Goal: Navigation & Orientation: Find specific page/section

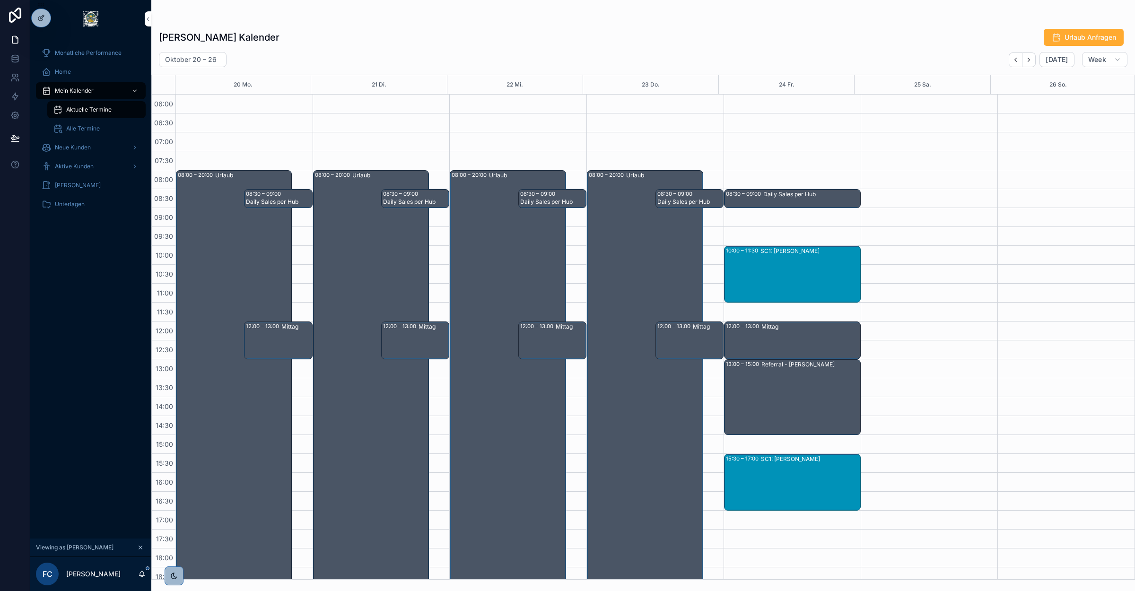
scroll to position [3, 0]
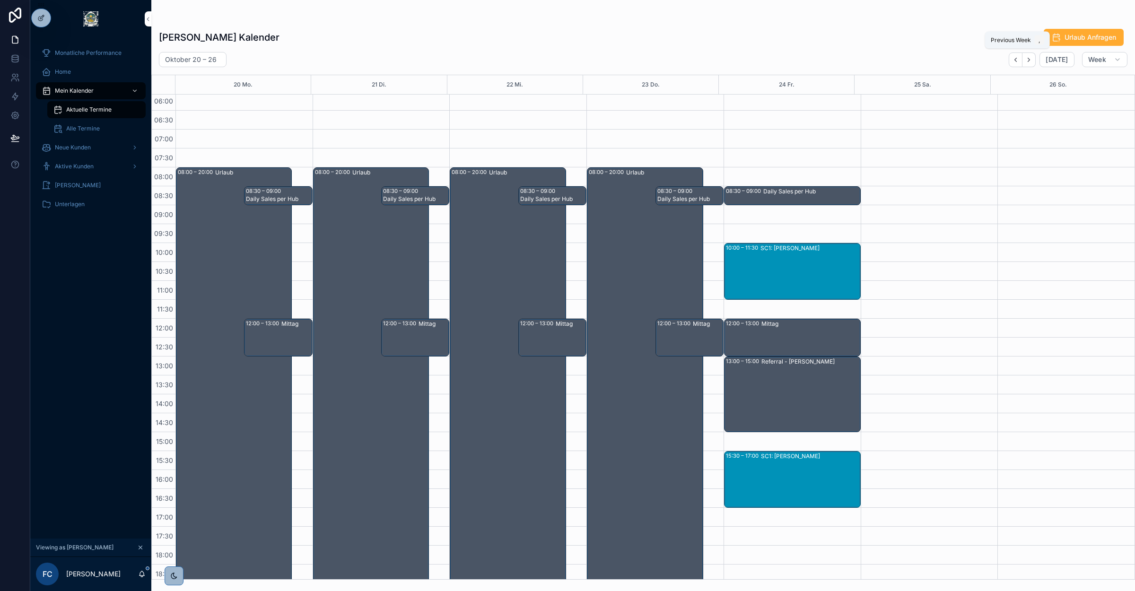
click at [1018, 58] on icon "Back" at bounding box center [1015, 59] width 7 height 7
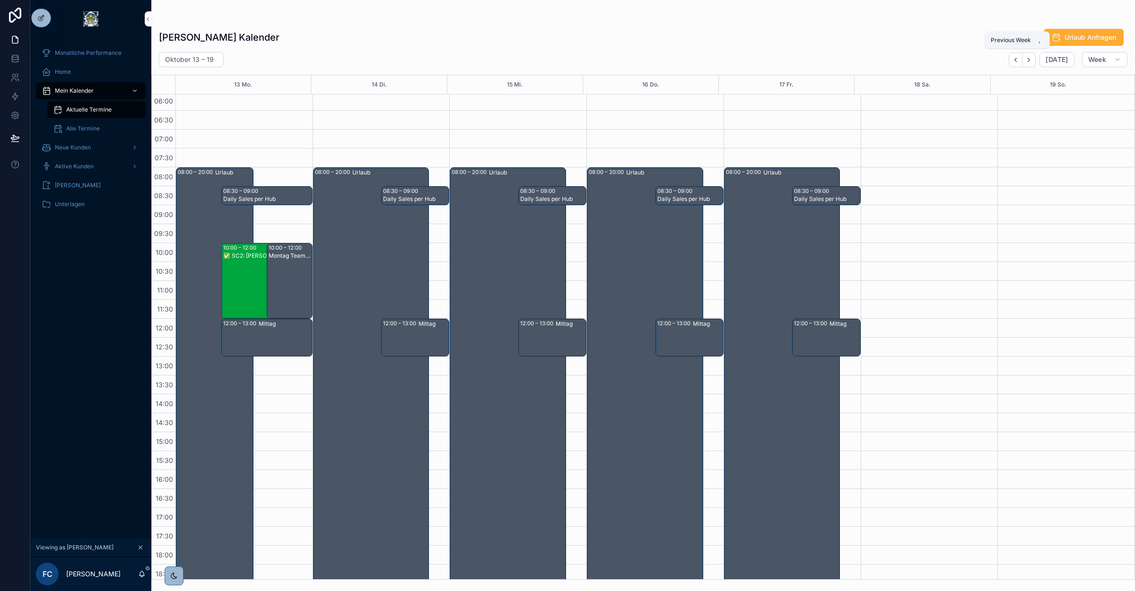
click at [1018, 58] on icon "Back" at bounding box center [1015, 59] width 7 height 7
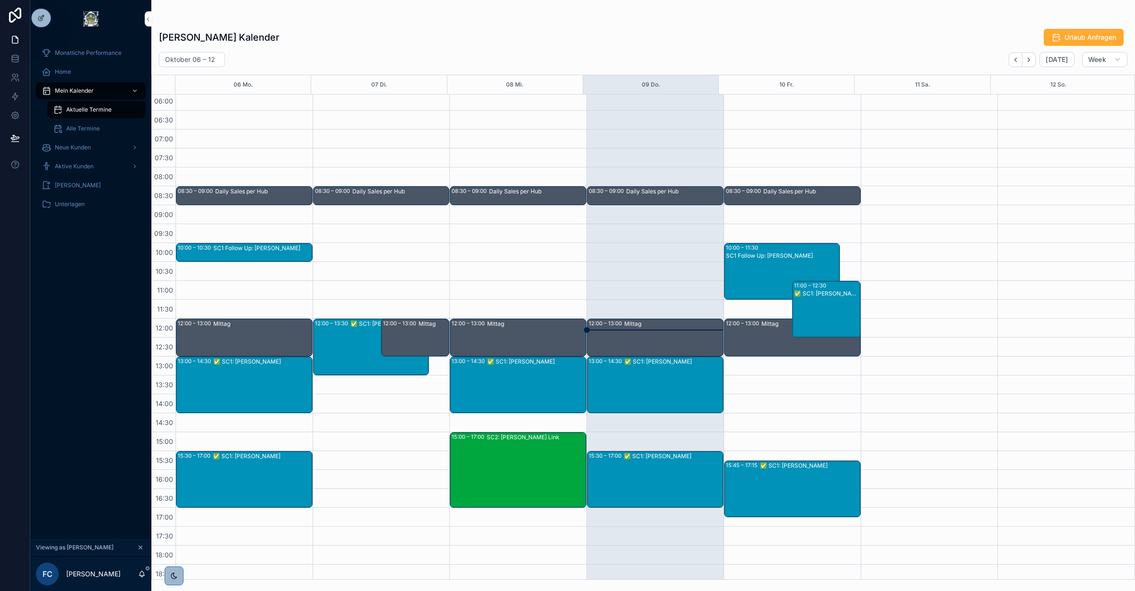
click at [646, 390] on div "✅ SC1: Gregor Schikora" at bounding box center [673, 385] width 98 height 55
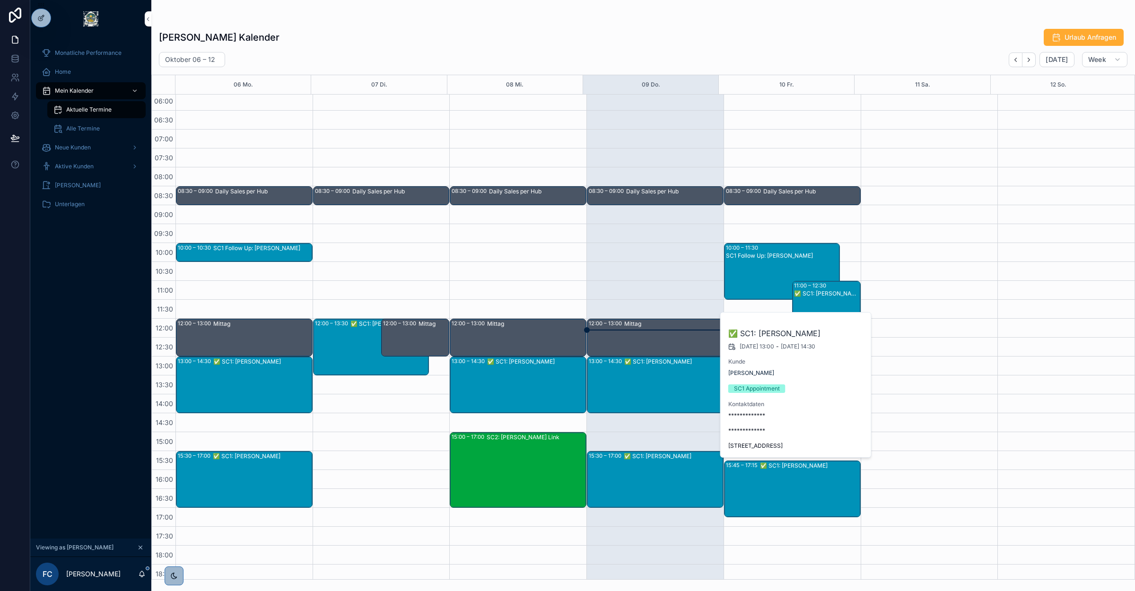
click at [762, 372] on span "Gregor Schikora" at bounding box center [751, 373] width 46 height 8
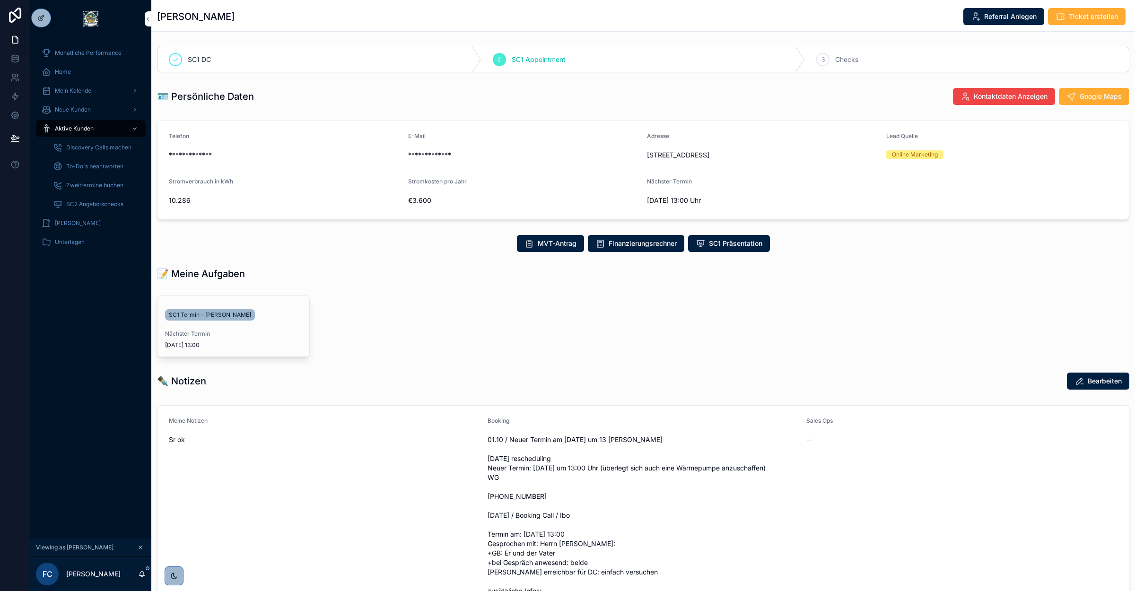
click at [76, 90] on span "Mein Kalender" at bounding box center [74, 91] width 39 height 8
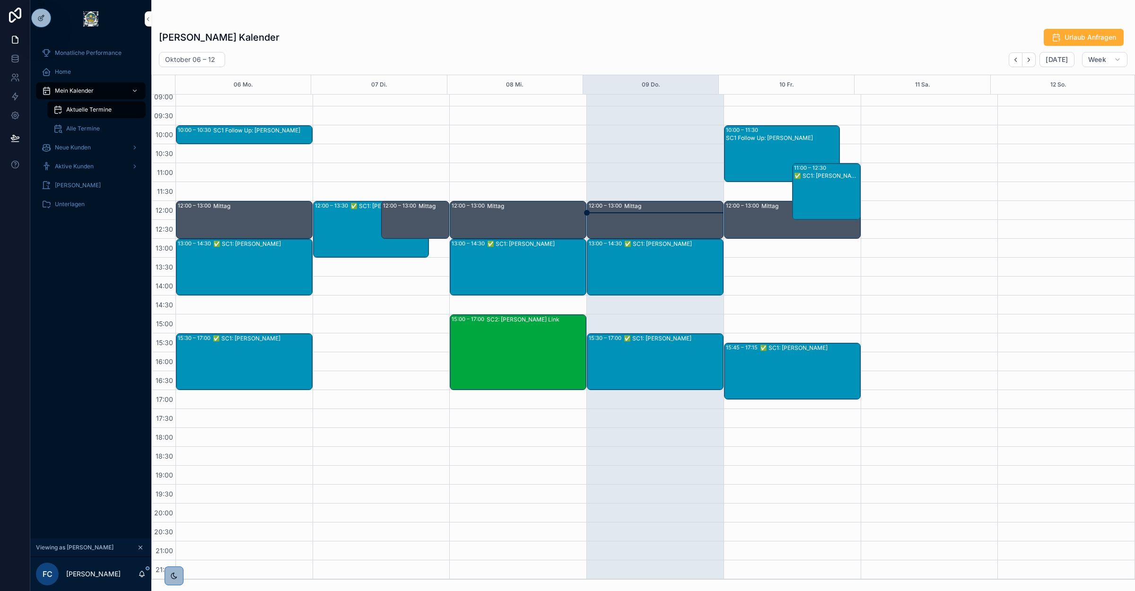
scroll to position [62, 0]
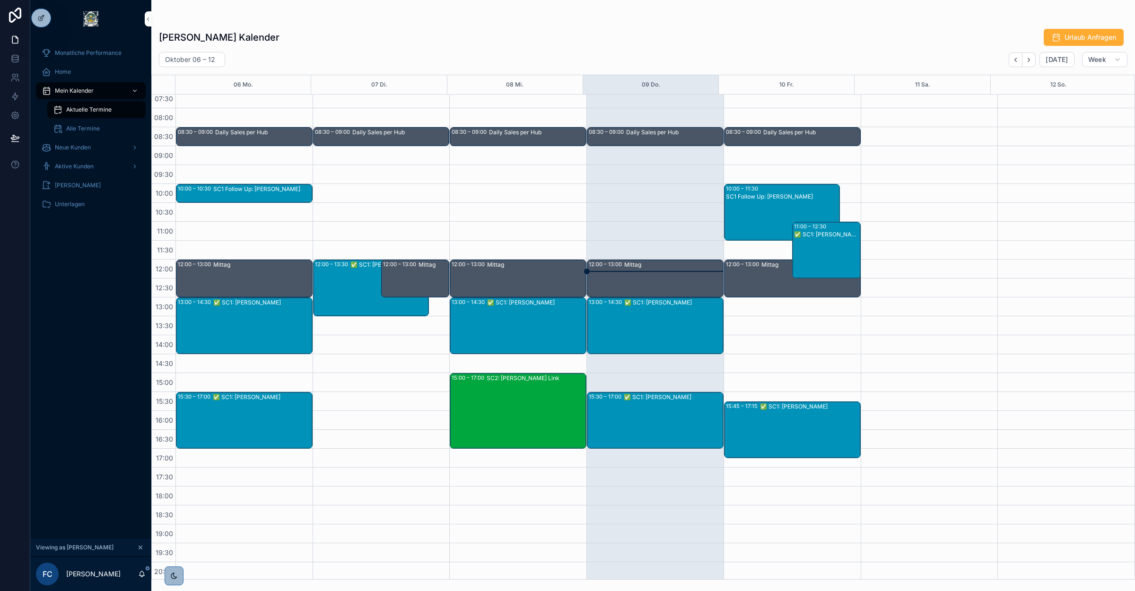
drag, startPoint x: 786, startPoint y: 230, endPoint x: 804, endPoint y: 262, distance: 37.7
click at [804, 262] on div "✅ SC1: Rusi Rusev" at bounding box center [826, 257] width 65 height 55
click at [879, 239] on span "Rusi Rusev" at bounding box center [887, 239] width 46 height 8
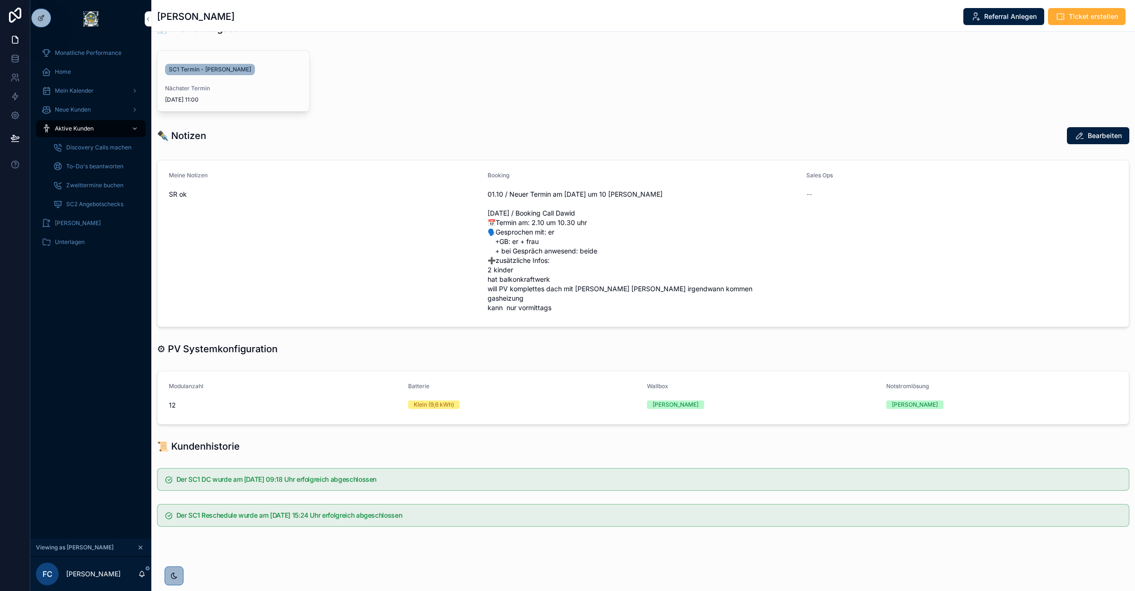
scroll to position [256, 0]
click at [215, 66] on span "SC1 Termin - Rusi Rusev" at bounding box center [210, 70] width 82 height 8
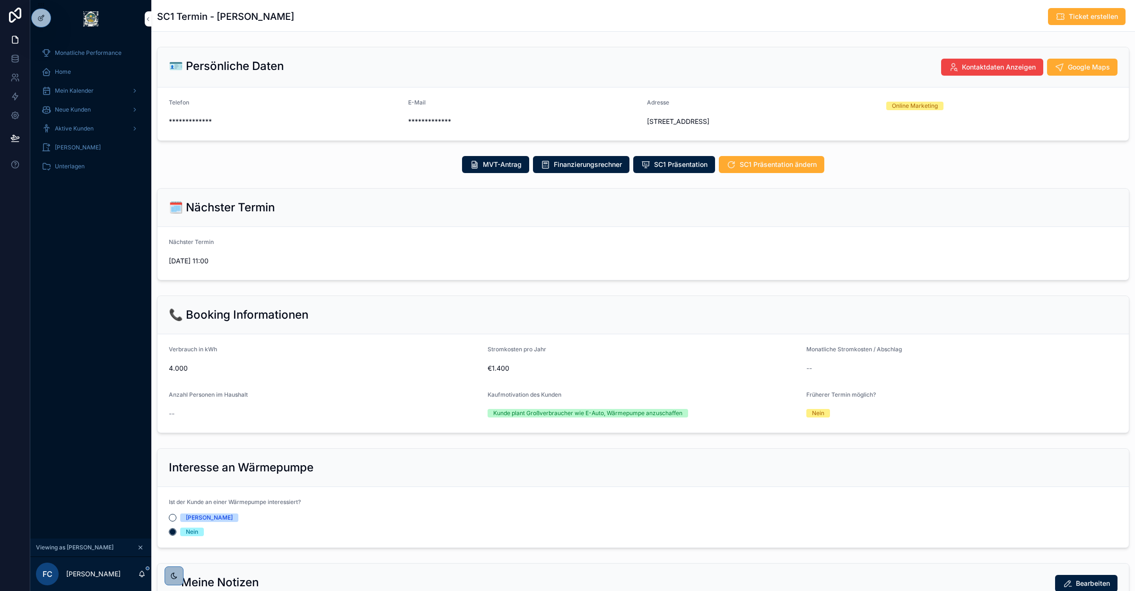
click at [78, 90] on span "Mein Kalender" at bounding box center [74, 91] width 39 height 8
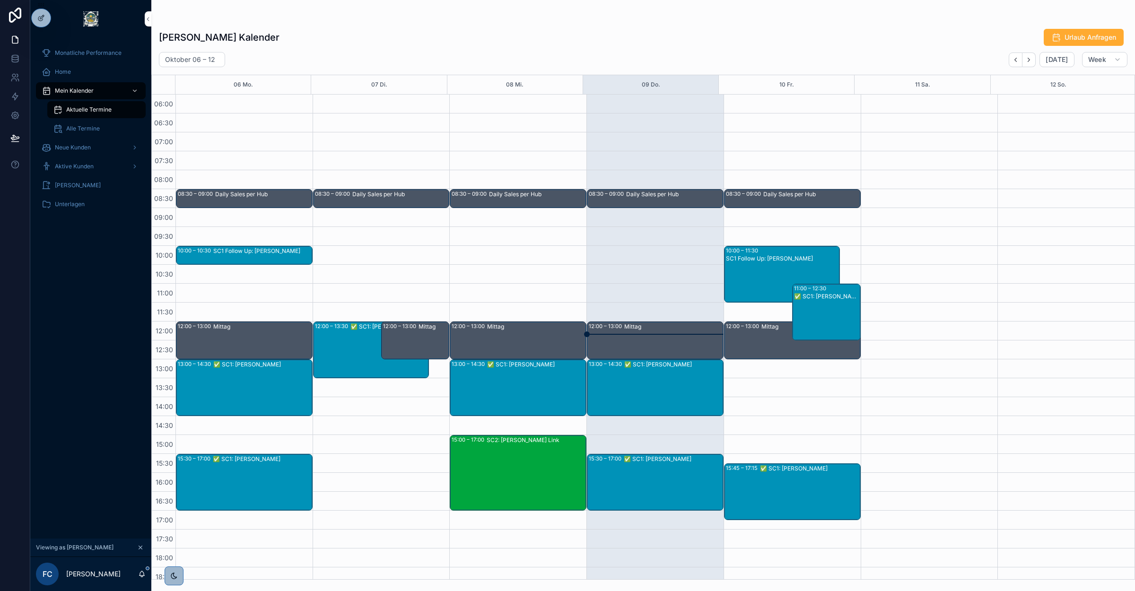
scroll to position [121, 0]
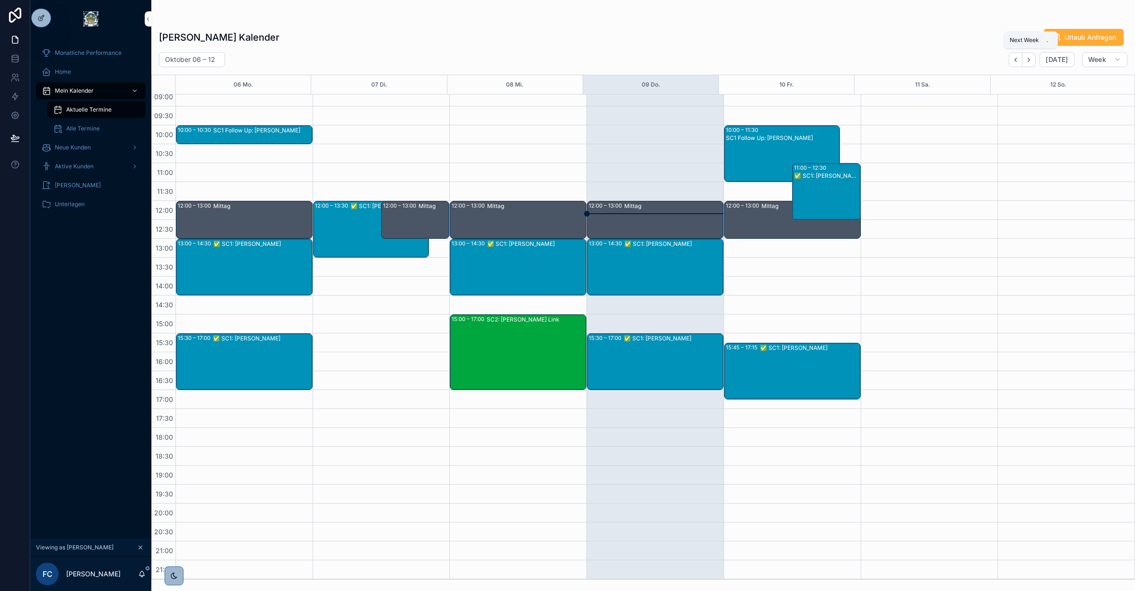
click at [1027, 57] on icon "Next" at bounding box center [1028, 59] width 7 height 7
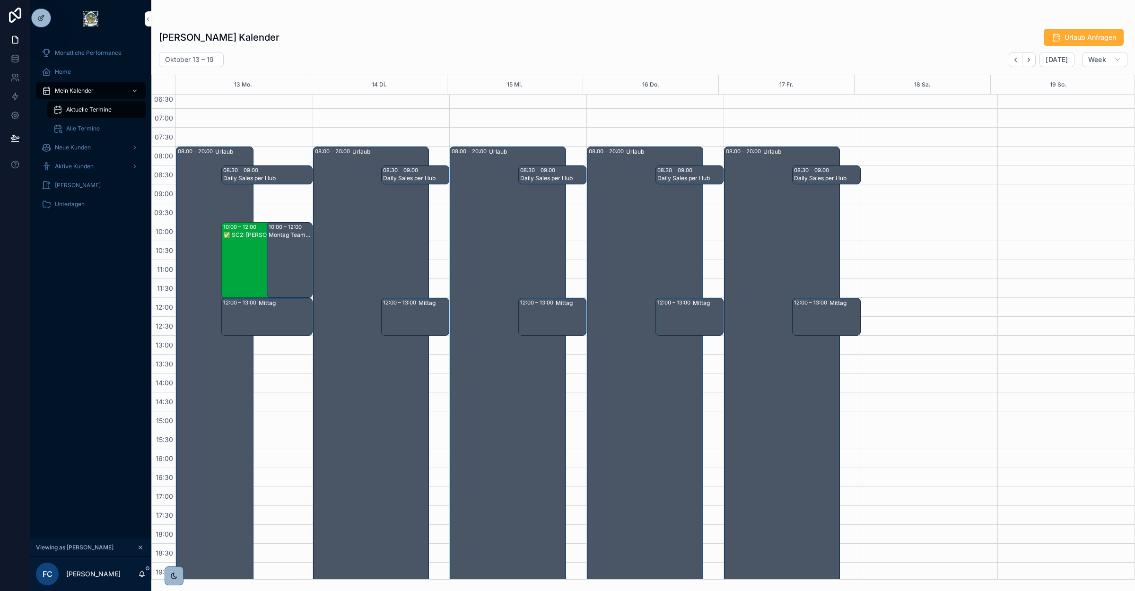
scroll to position [3, 0]
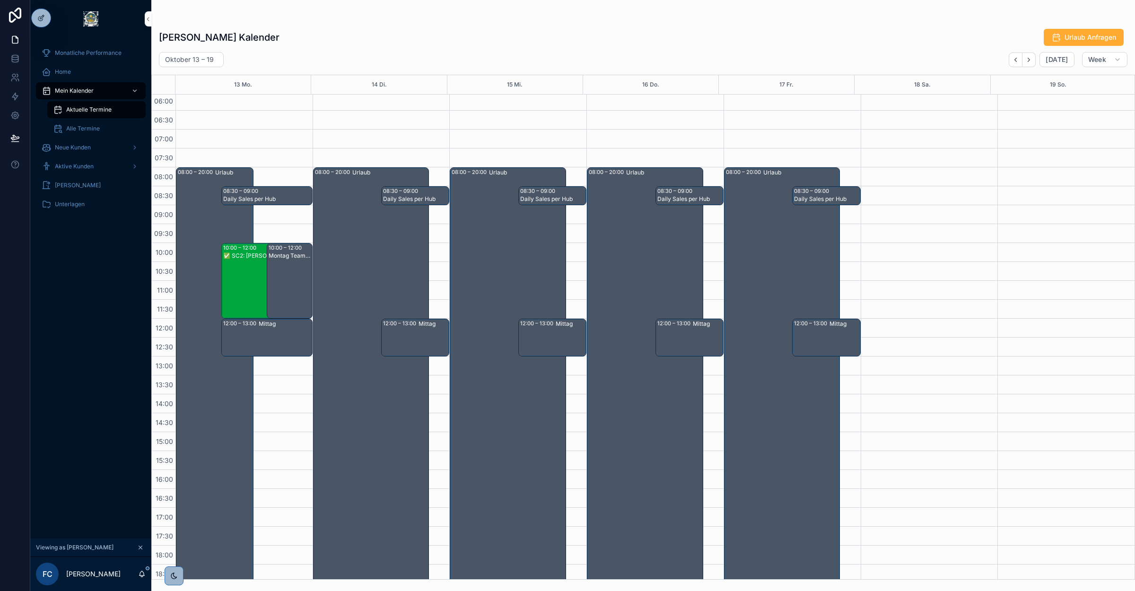
click at [246, 285] on div "✅ SC2: Julian Auer" at bounding box center [260, 289] width 75 height 74
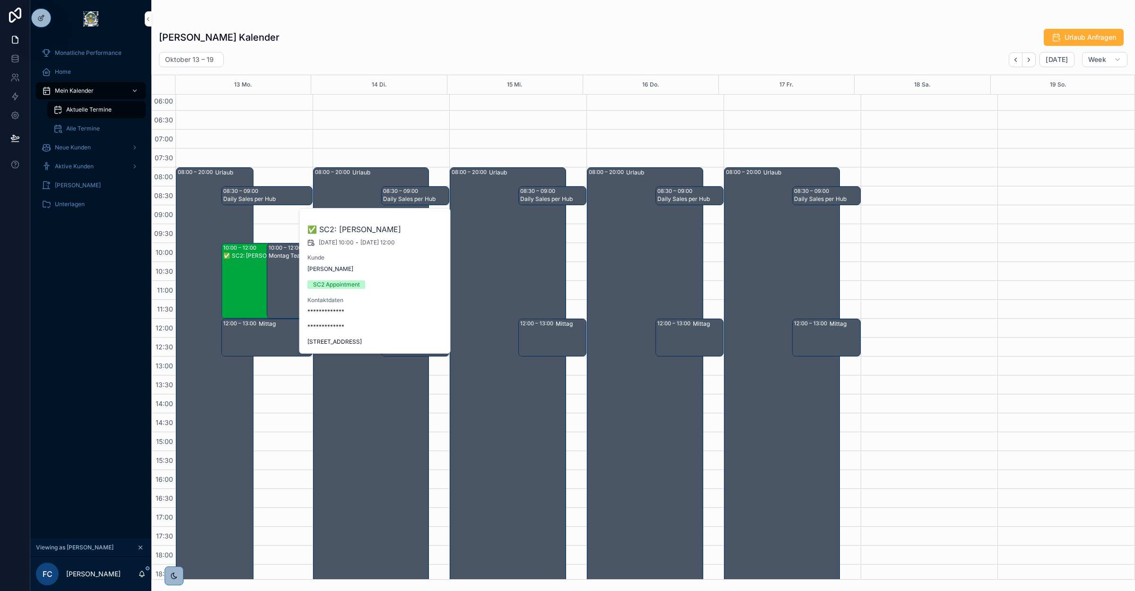
click at [0, 0] on icon at bounding box center [0, 0] width 0 height 0
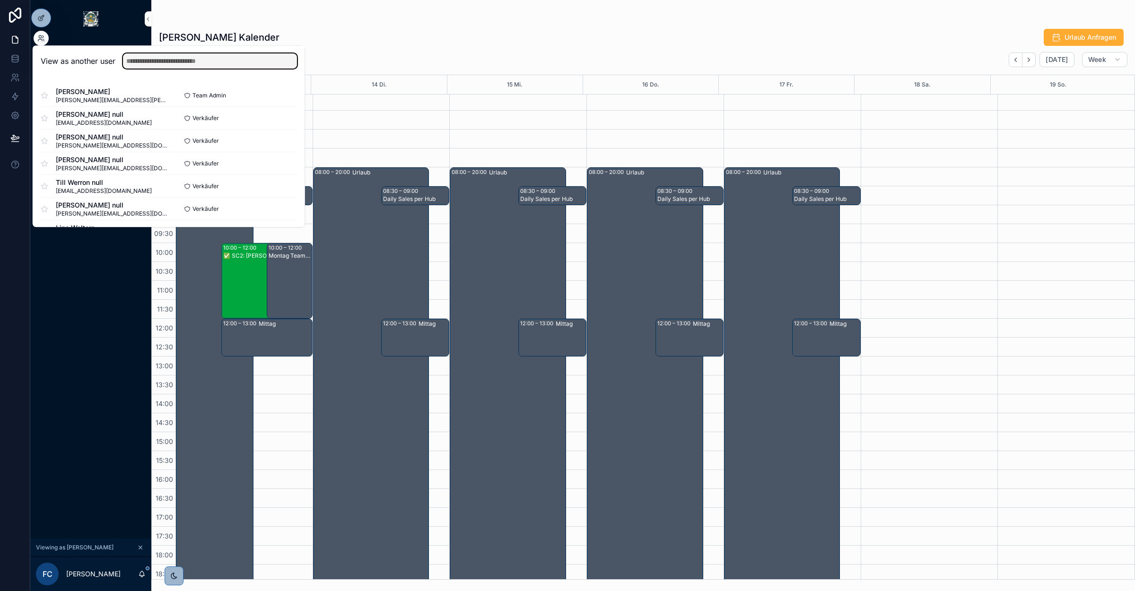
click at [176, 65] on input "text" at bounding box center [210, 60] width 174 height 15
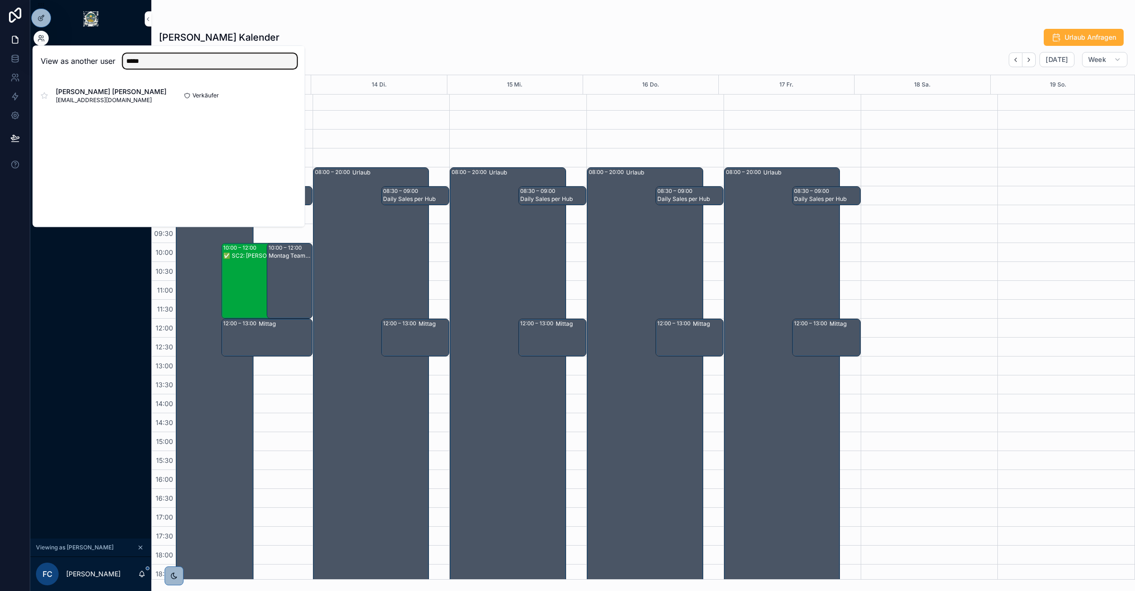
type input "*****"
click at [0, 0] on button "Select" at bounding box center [0, 0] width 0 height 0
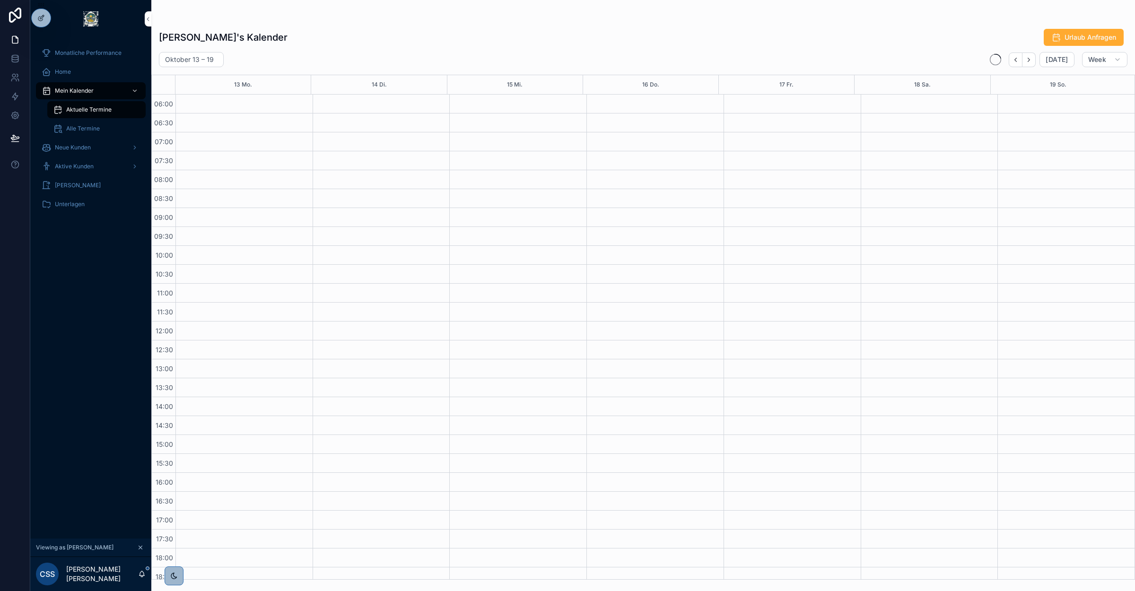
scroll to position [121, 0]
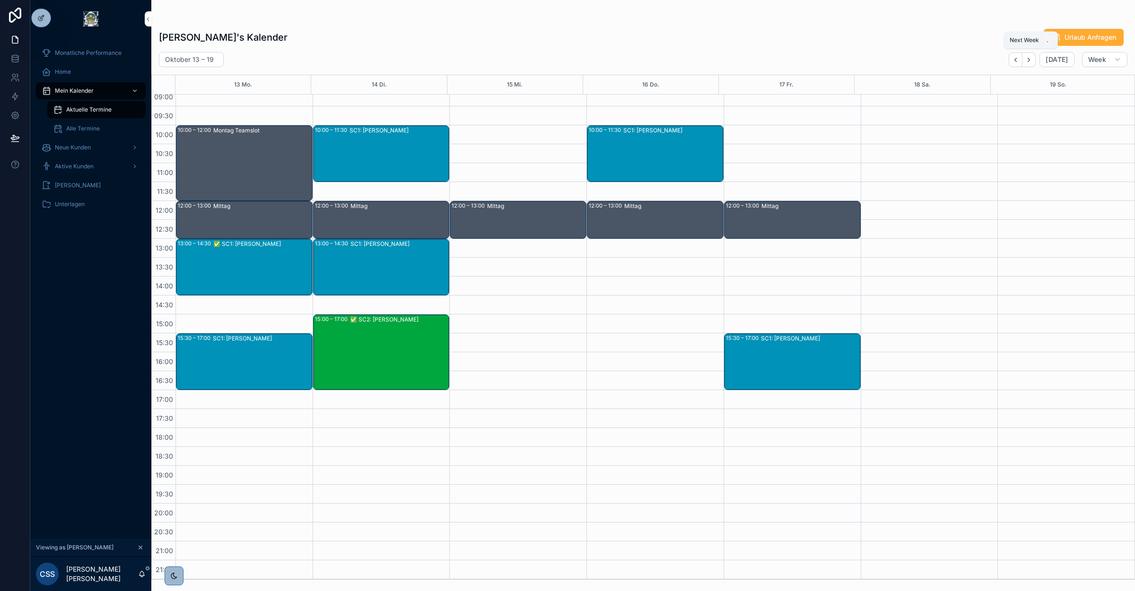
click at [1029, 61] on icon "Next" at bounding box center [1028, 59] width 7 height 7
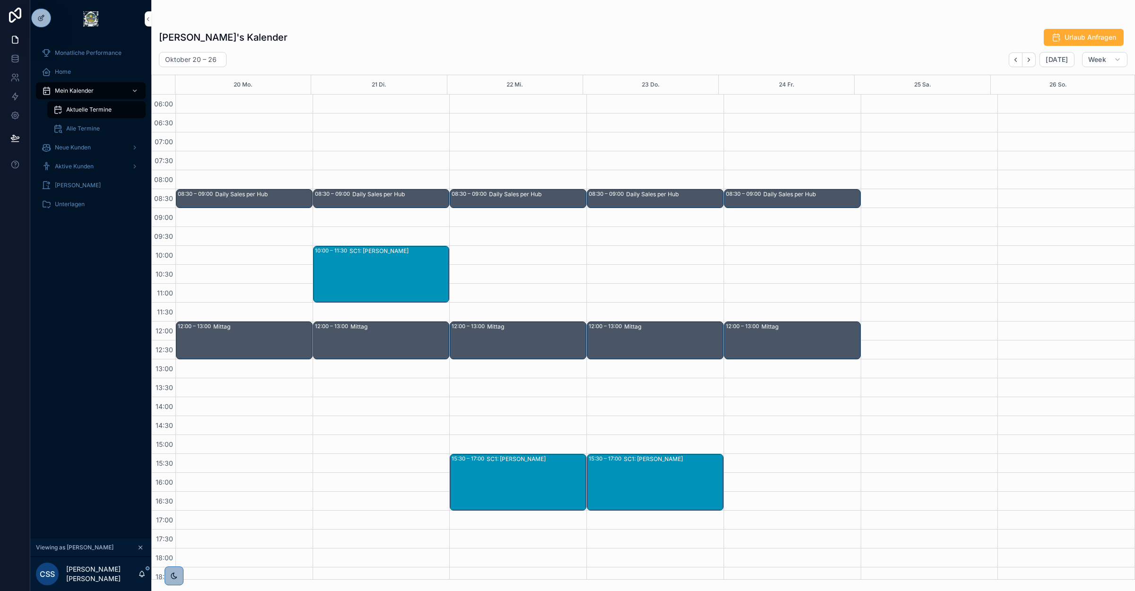
click at [253, 279] on div "08:30 – 09:00 Daily Sales per Hub 12:00 – 13:00 [PERSON_NAME]" at bounding box center [243, 397] width 137 height 605
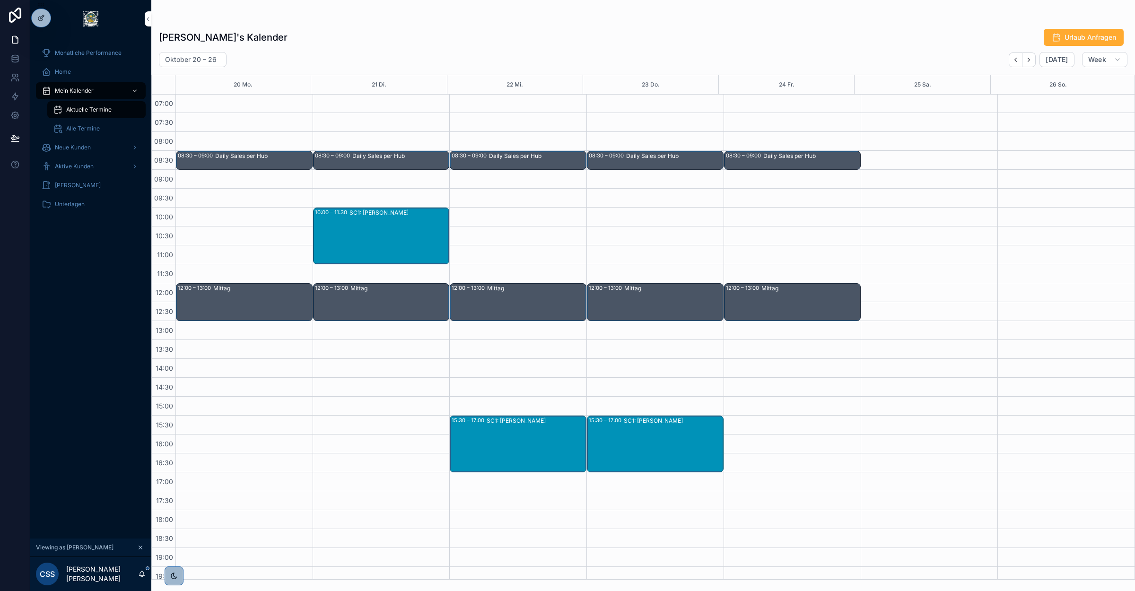
scroll to position [59, 0]
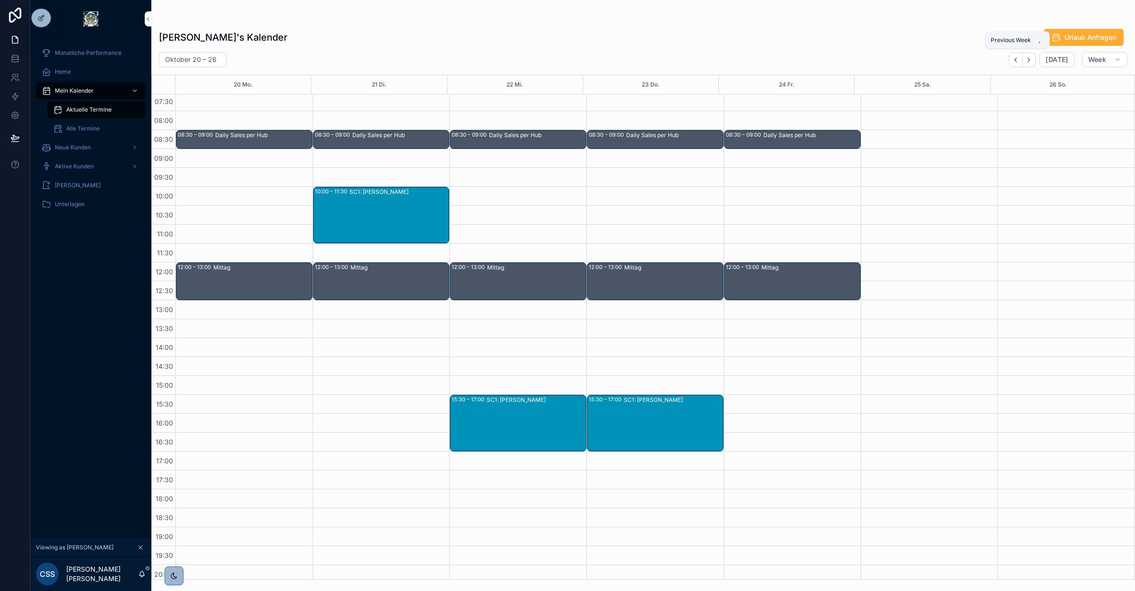
click at [1013, 62] on icon "Back" at bounding box center [1015, 59] width 7 height 7
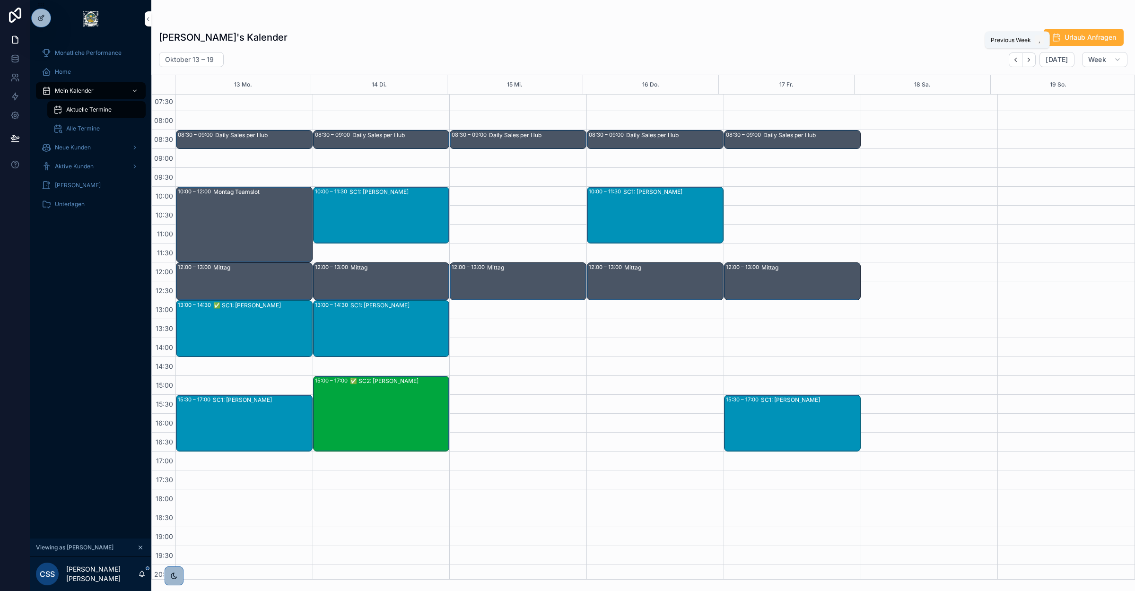
click at [1014, 58] on icon "Back" at bounding box center [1015, 59] width 7 height 7
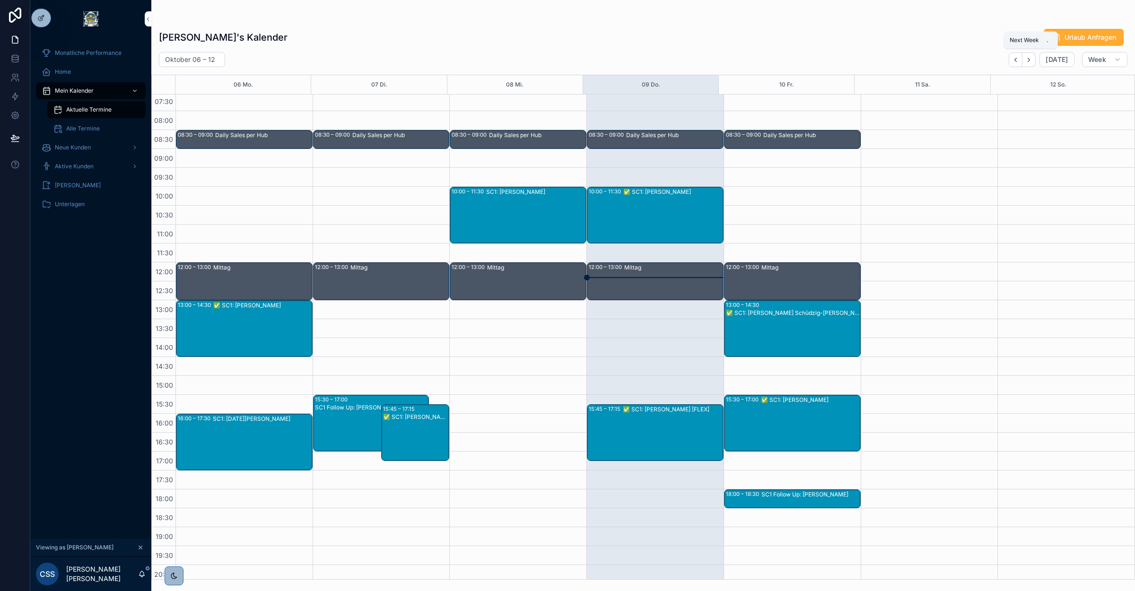
click at [1028, 60] on icon "Next" at bounding box center [1028, 59] width 7 height 7
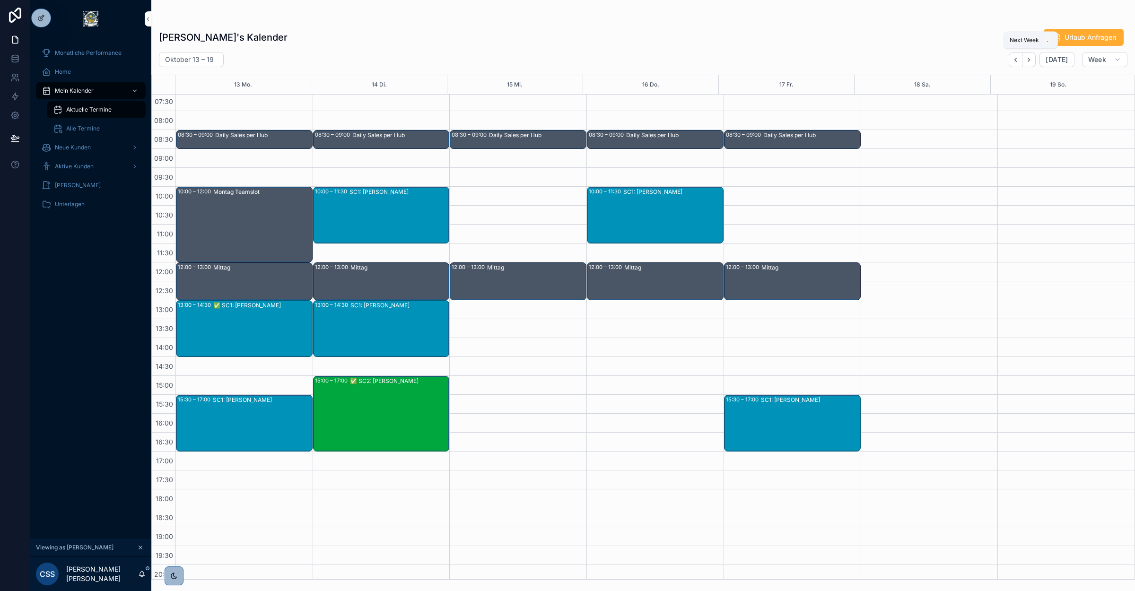
click at [1028, 60] on icon "Next" at bounding box center [1028, 59] width 7 height 7
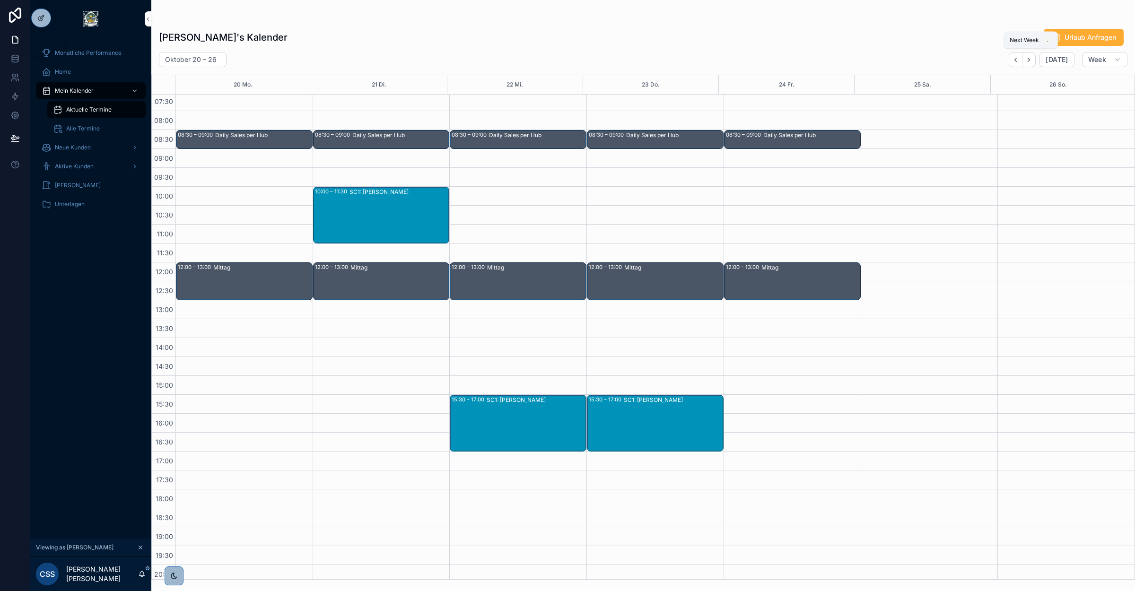
click at [1028, 60] on icon "Next" at bounding box center [1028, 59] width 7 height 7
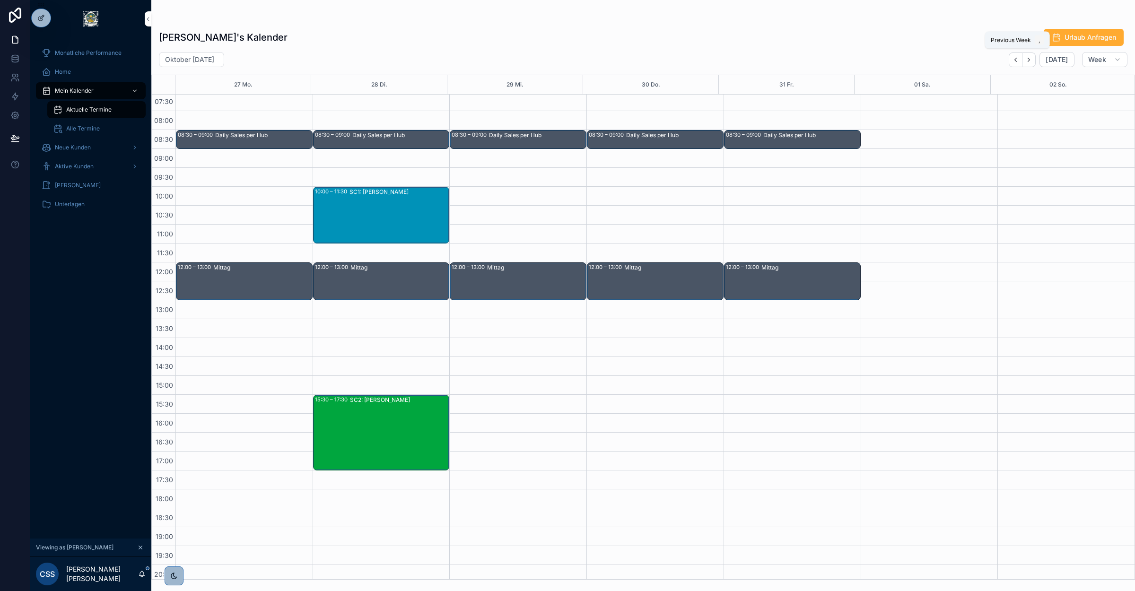
click at [1013, 61] on icon "Back" at bounding box center [1015, 59] width 7 height 7
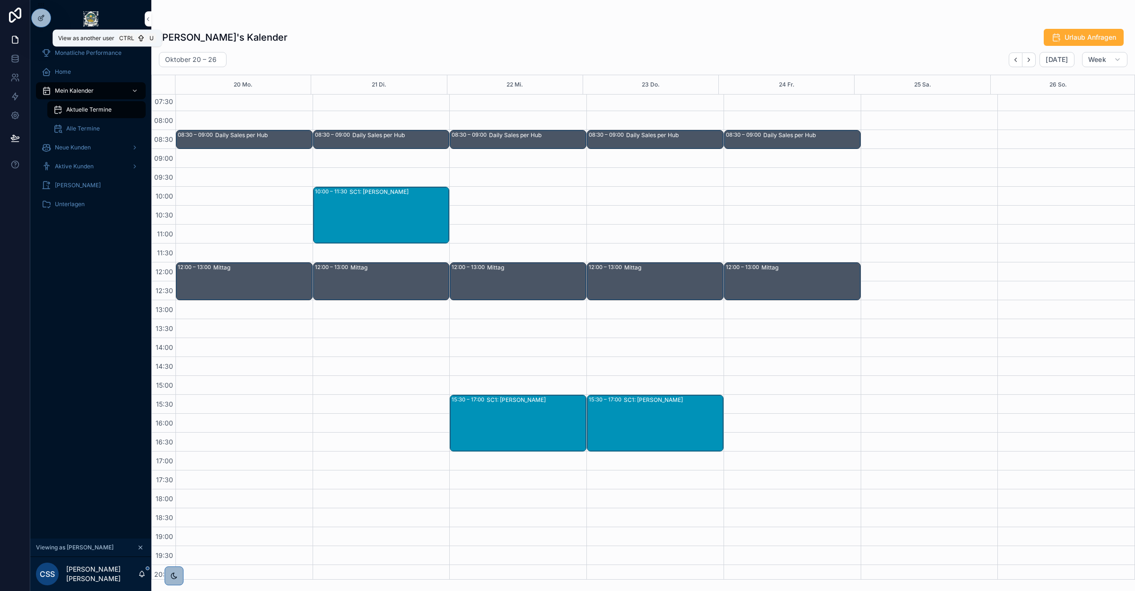
click at [0, 0] on icon at bounding box center [0, 0] width 0 height 0
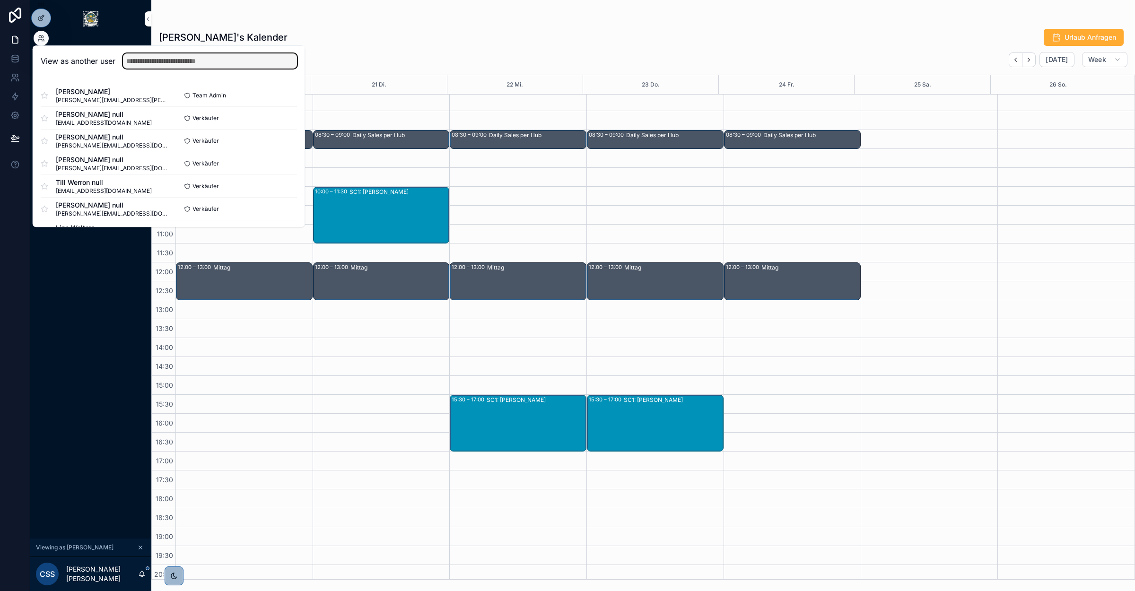
click at [152, 63] on input "text" at bounding box center [210, 60] width 174 height 15
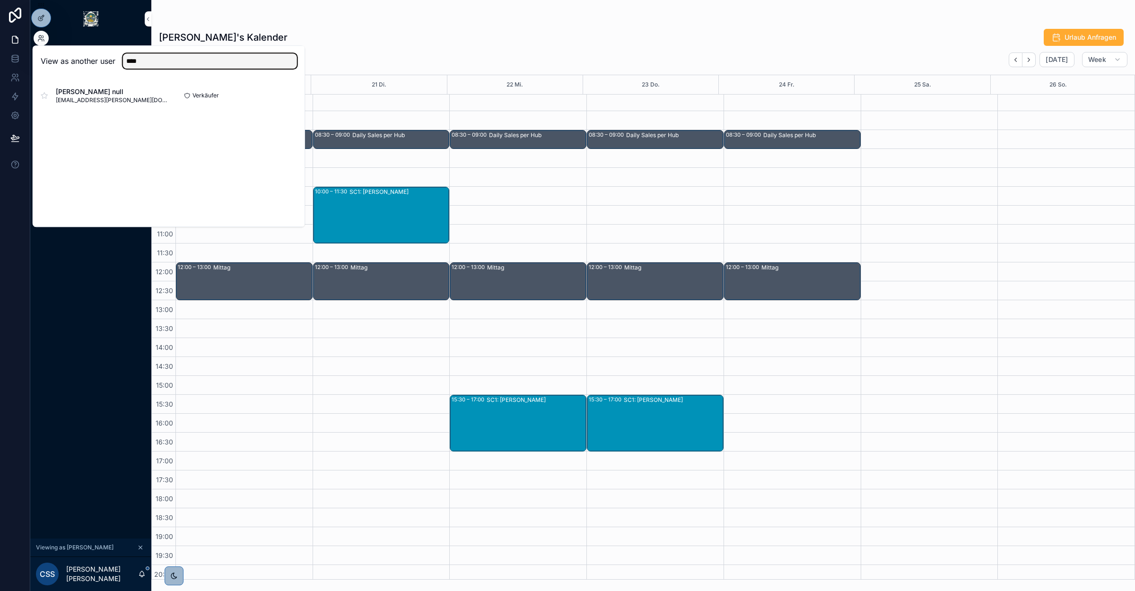
type input "****"
click at [0, 0] on button "Select" at bounding box center [0, 0] width 0 height 0
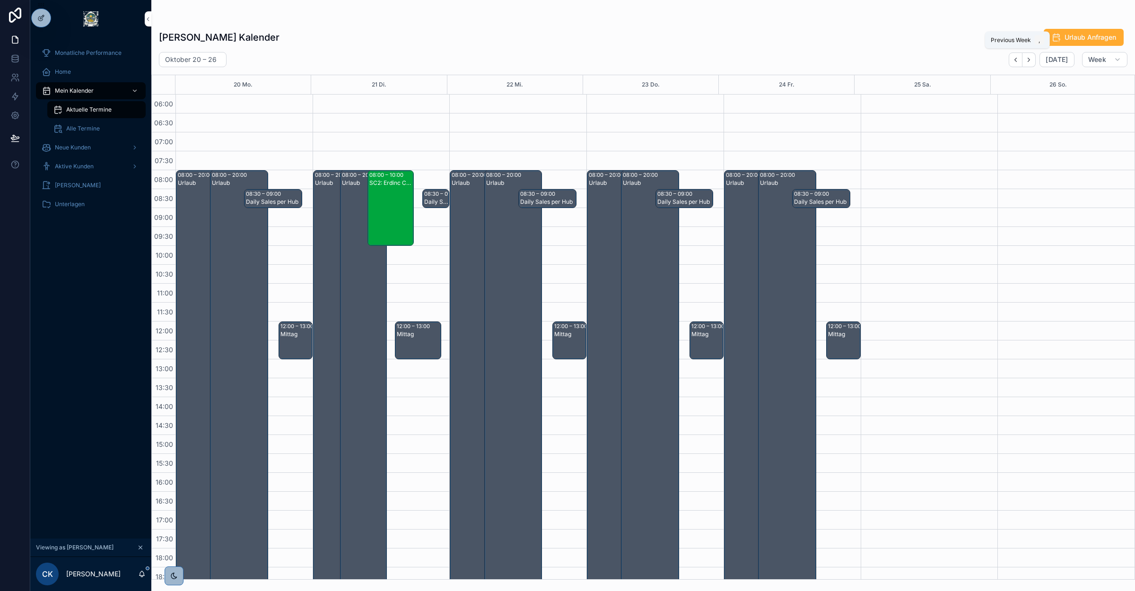
click at [1013, 60] on icon "Back" at bounding box center [1015, 59] width 7 height 7
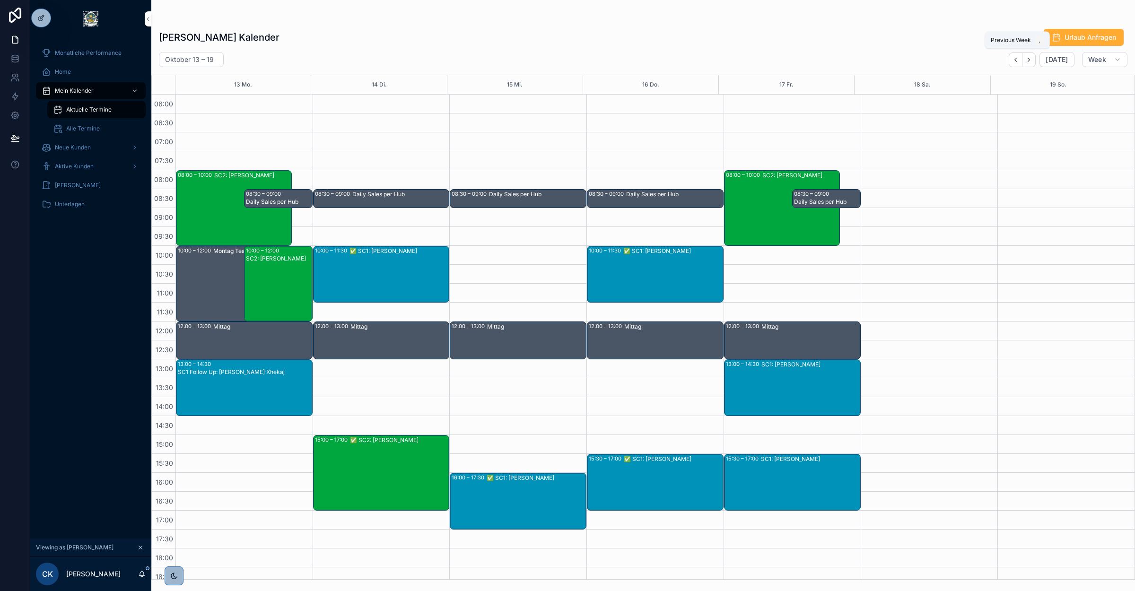
click at [1013, 60] on icon "Back" at bounding box center [1015, 59] width 7 height 7
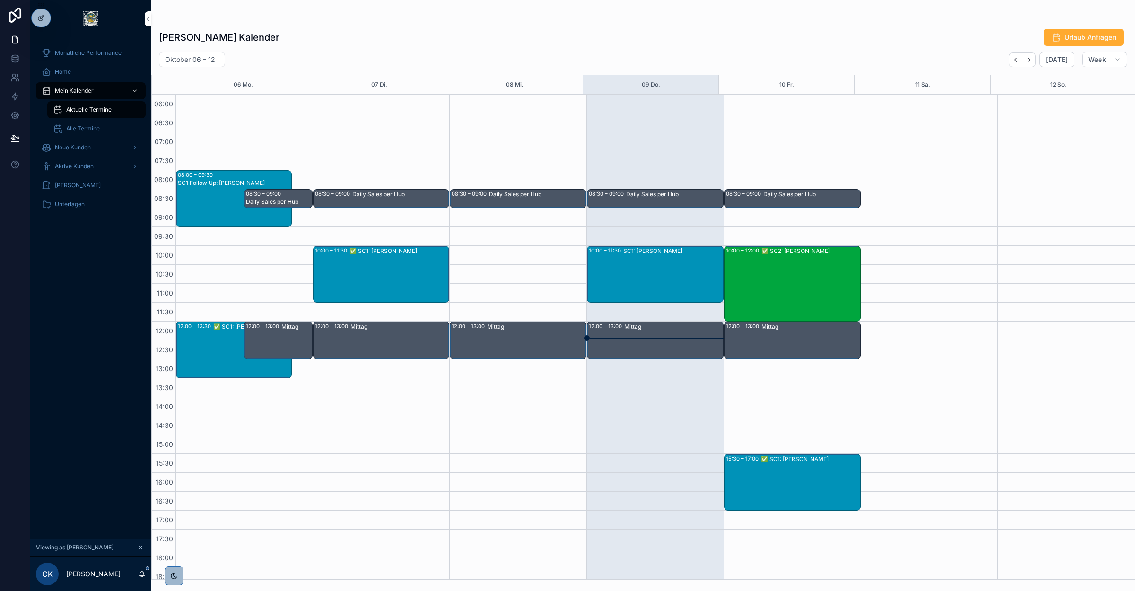
click at [0, 0] on div at bounding box center [0, 0] width 0 height 0
click at [0, 0] on icon at bounding box center [0, 0] width 0 height 0
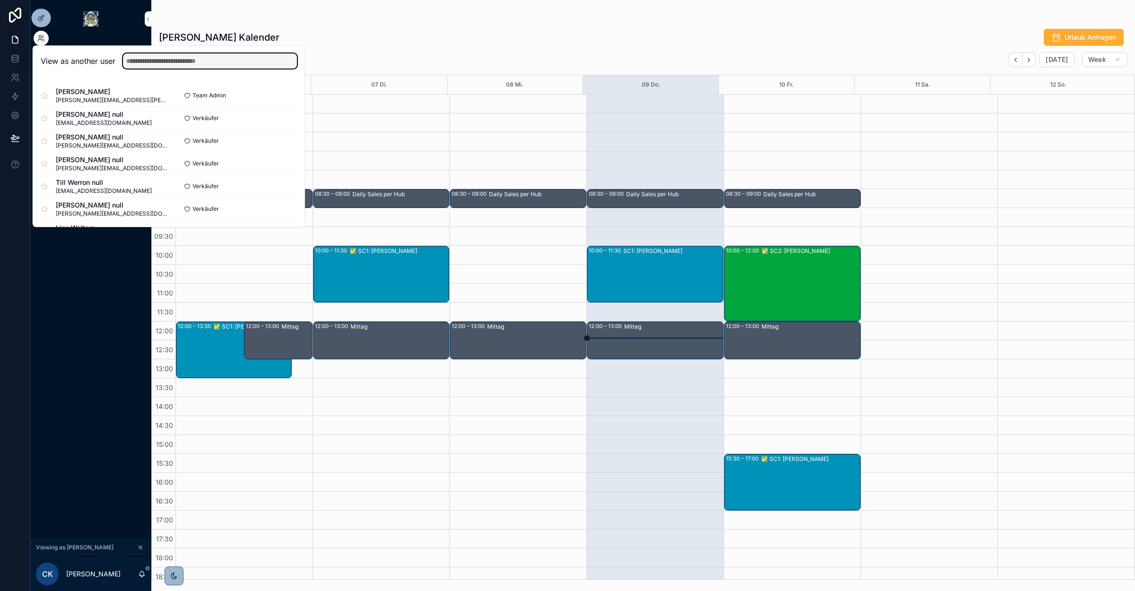
click at [202, 56] on input "text" at bounding box center [210, 60] width 174 height 15
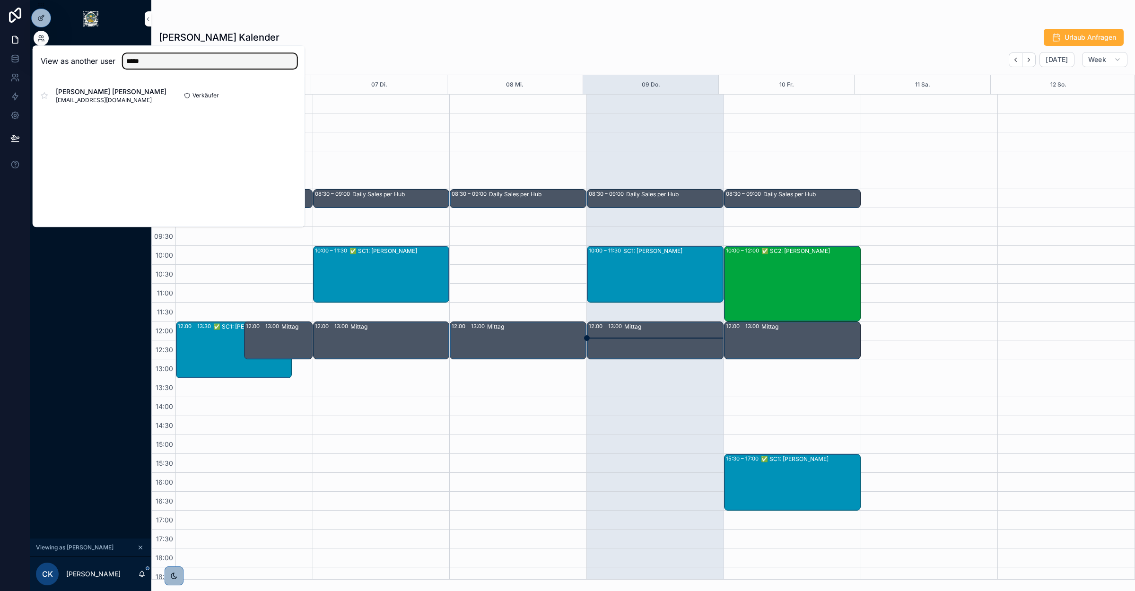
type input "*****"
click at [0, 0] on button "Select" at bounding box center [0, 0] width 0 height 0
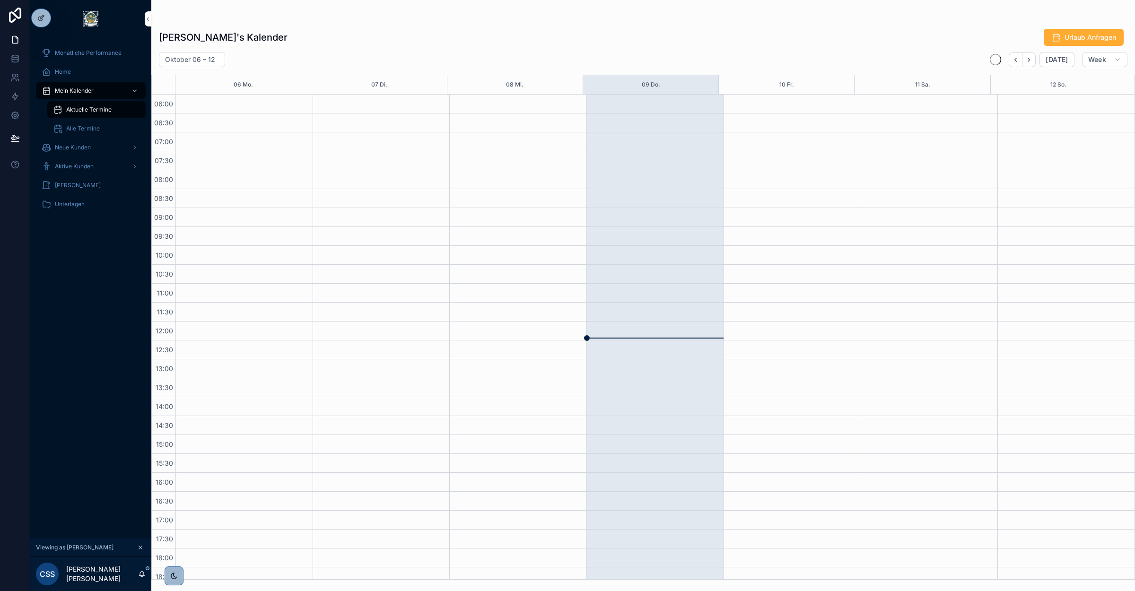
scroll to position [121, 0]
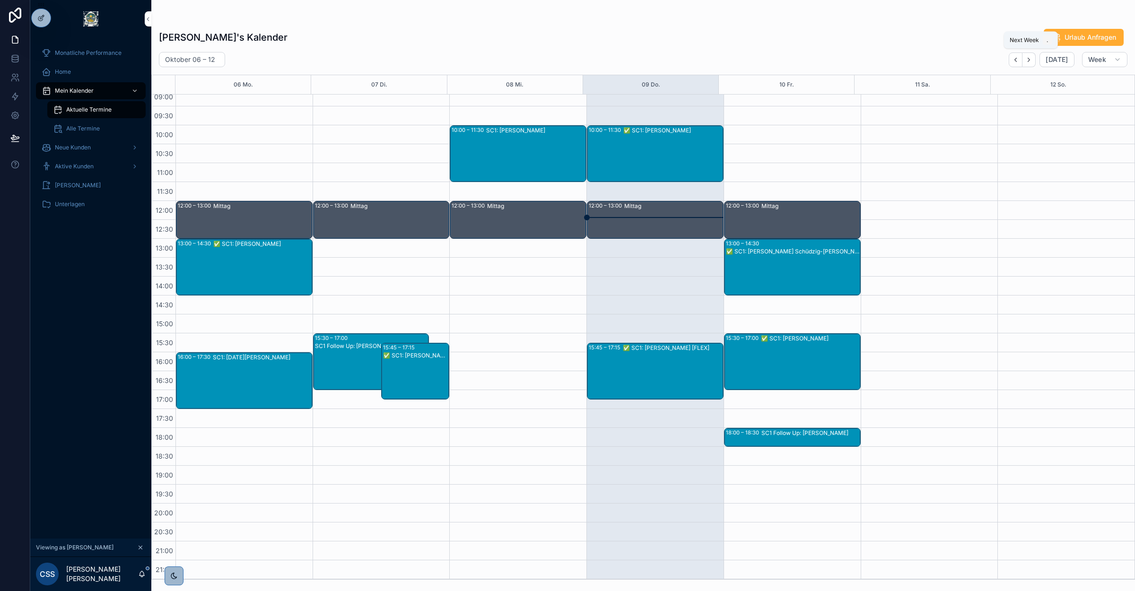
click at [1032, 60] on icon "Next" at bounding box center [1028, 59] width 7 height 7
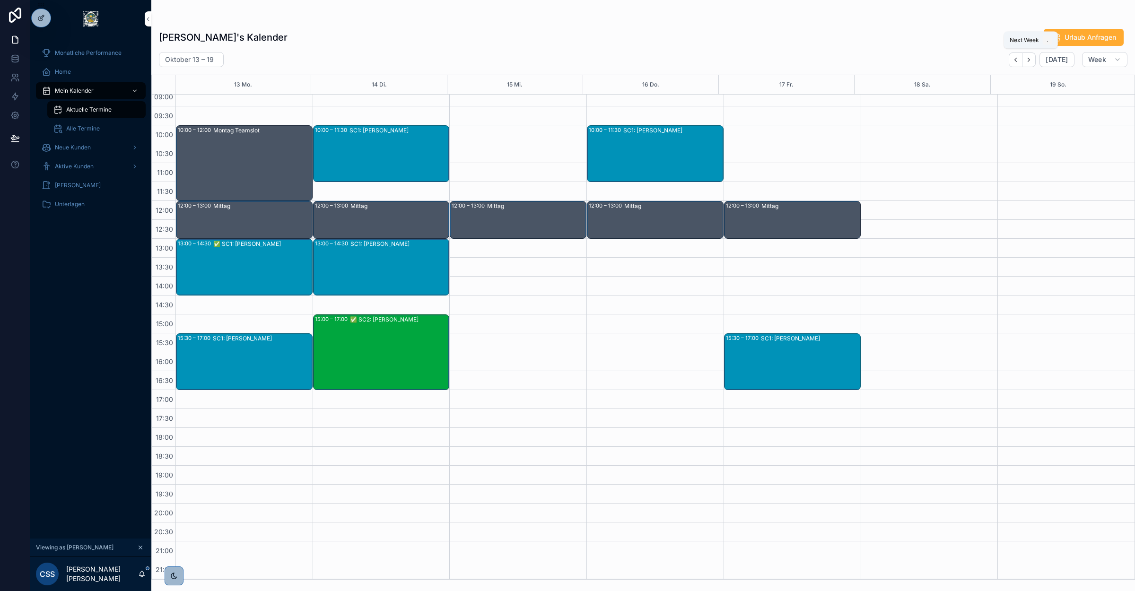
click at [1031, 62] on icon "Next" at bounding box center [1028, 59] width 7 height 7
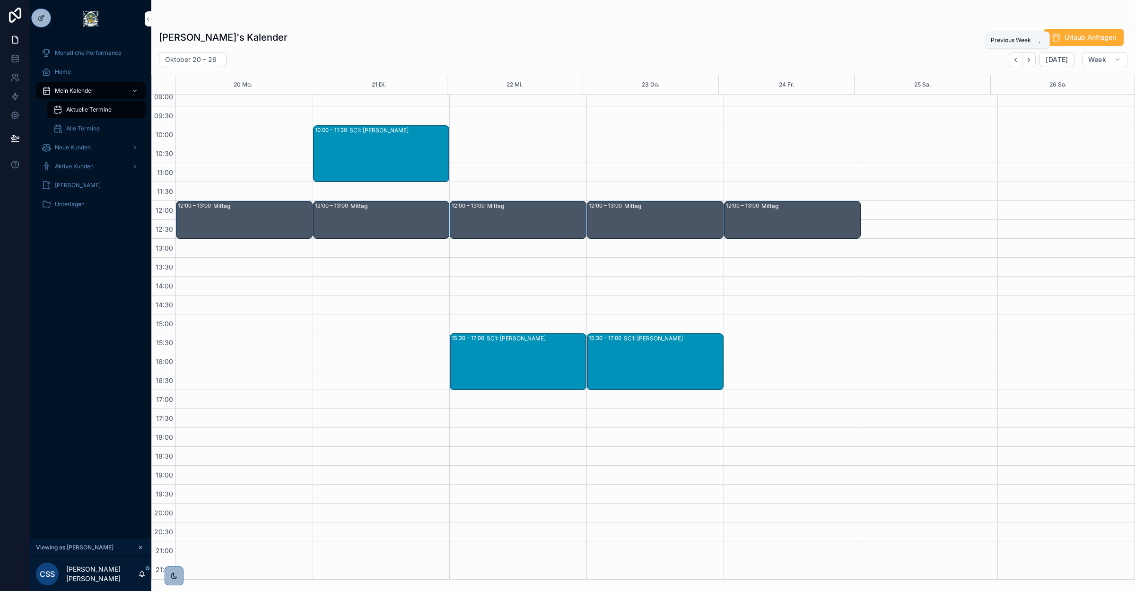
click at [1018, 61] on icon "Back" at bounding box center [1015, 59] width 7 height 7
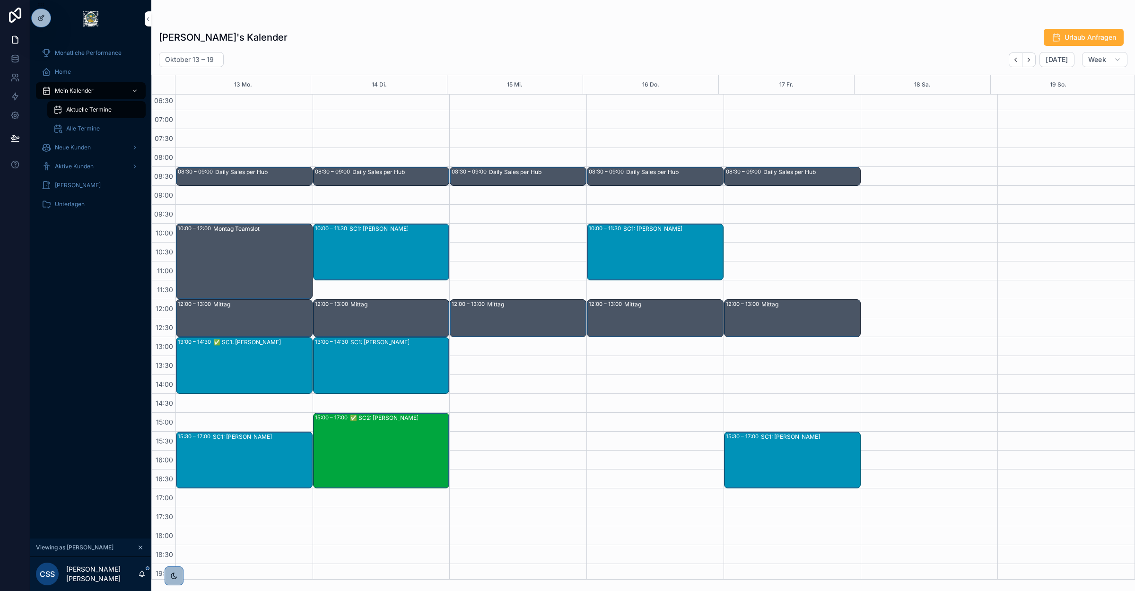
scroll to position [3, 0]
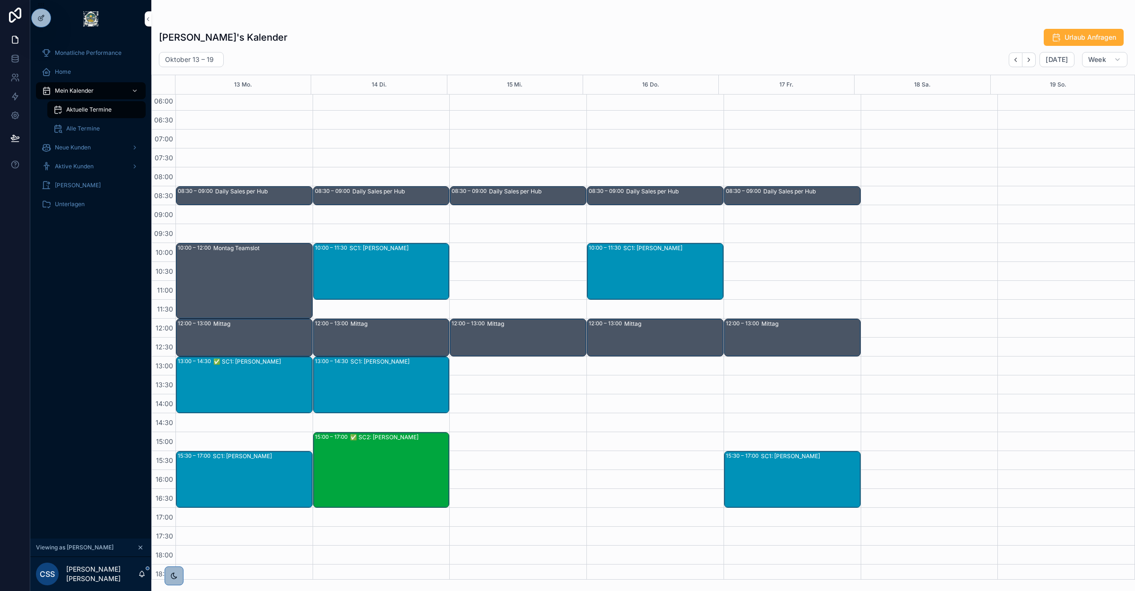
click at [408, 473] on div "✅ SC2: [PERSON_NAME]" at bounding box center [399, 470] width 99 height 74
click at [1017, 61] on icon "Back" at bounding box center [1015, 59] width 7 height 7
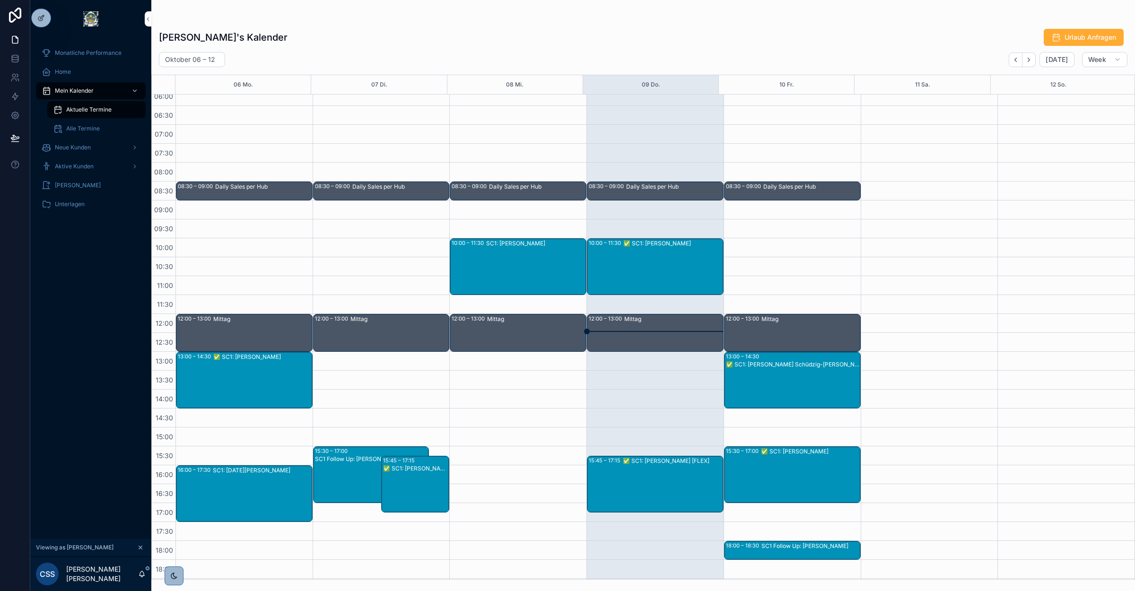
scroll to position [2, 0]
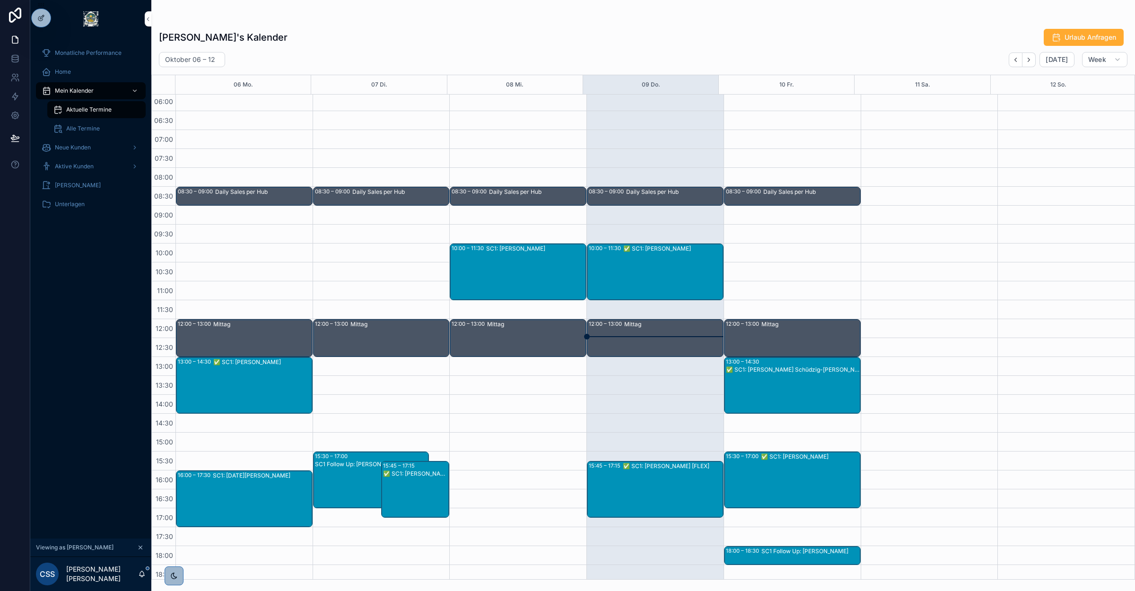
click at [0, 0] on icon at bounding box center [0, 0] width 0 height 0
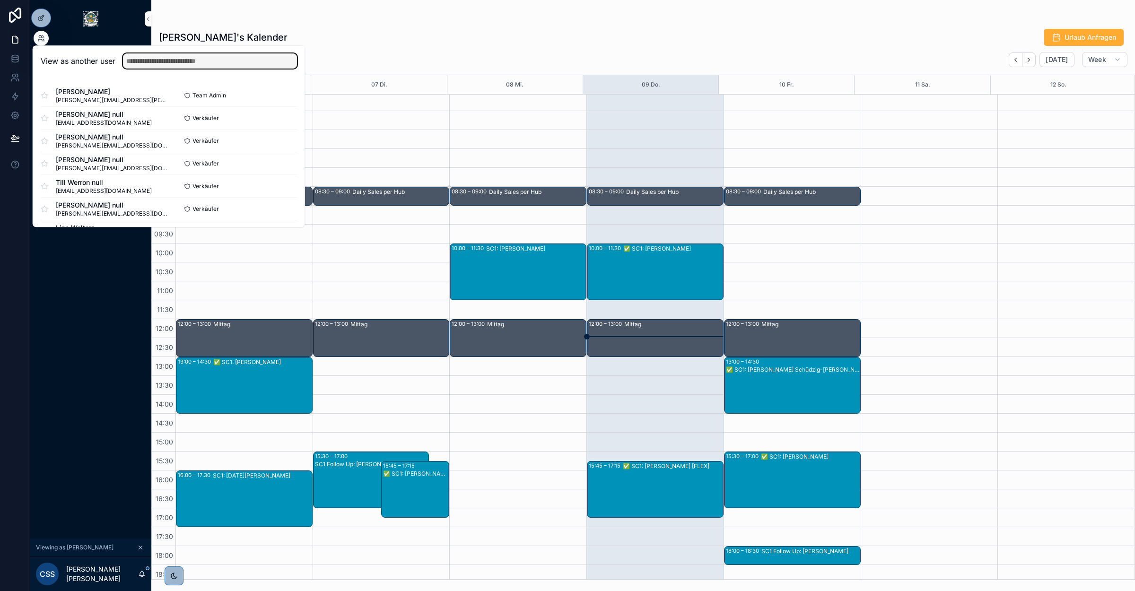
click at [172, 61] on input "text" at bounding box center [210, 60] width 174 height 15
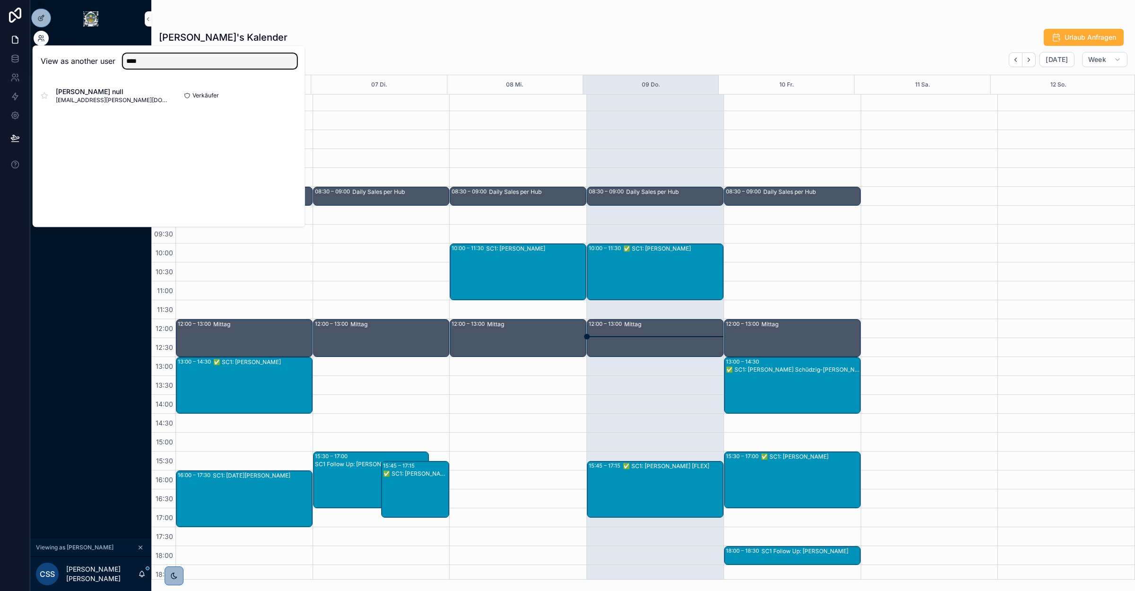
type input "****"
click at [0, 0] on button "Select" at bounding box center [0, 0] width 0 height 0
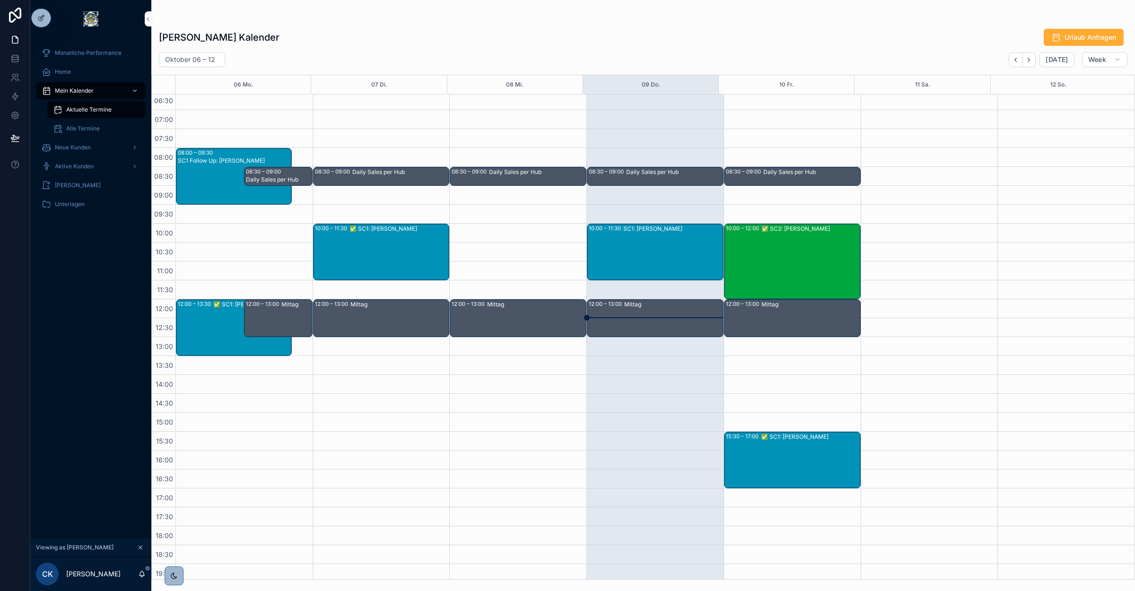
scroll to position [2, 0]
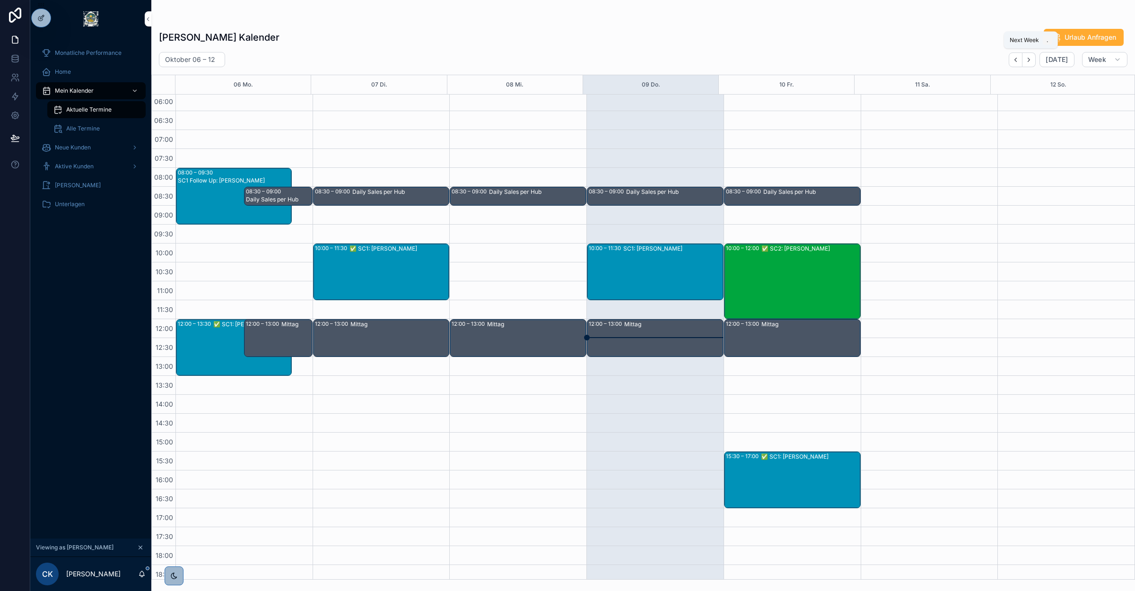
click at [1031, 62] on icon "Next" at bounding box center [1028, 59] width 7 height 7
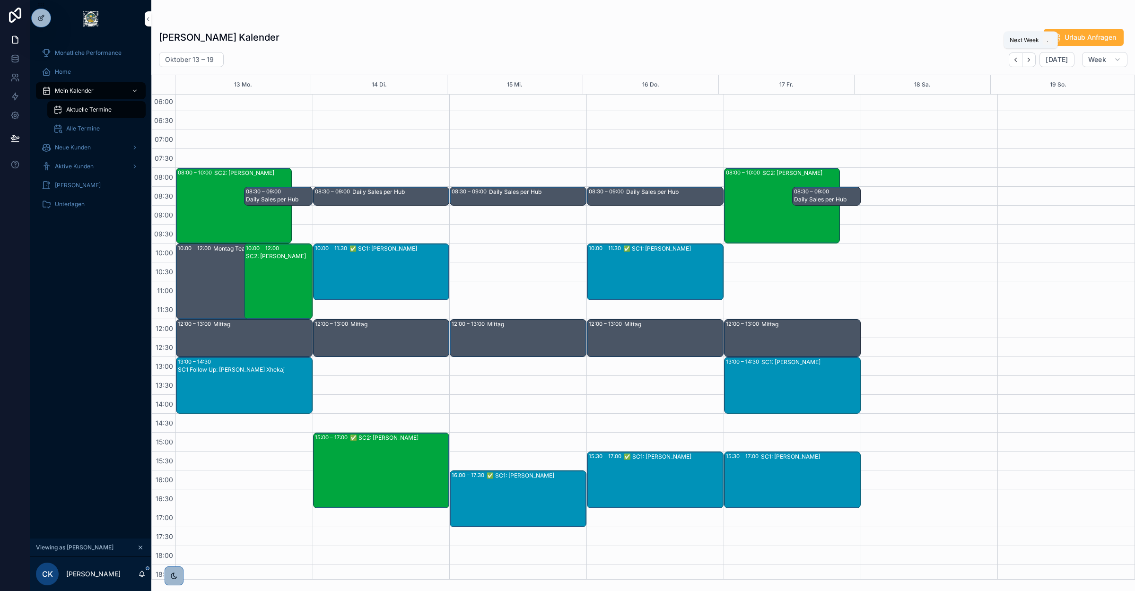
click at [1029, 67] on button "Next" at bounding box center [1028, 59] width 13 height 15
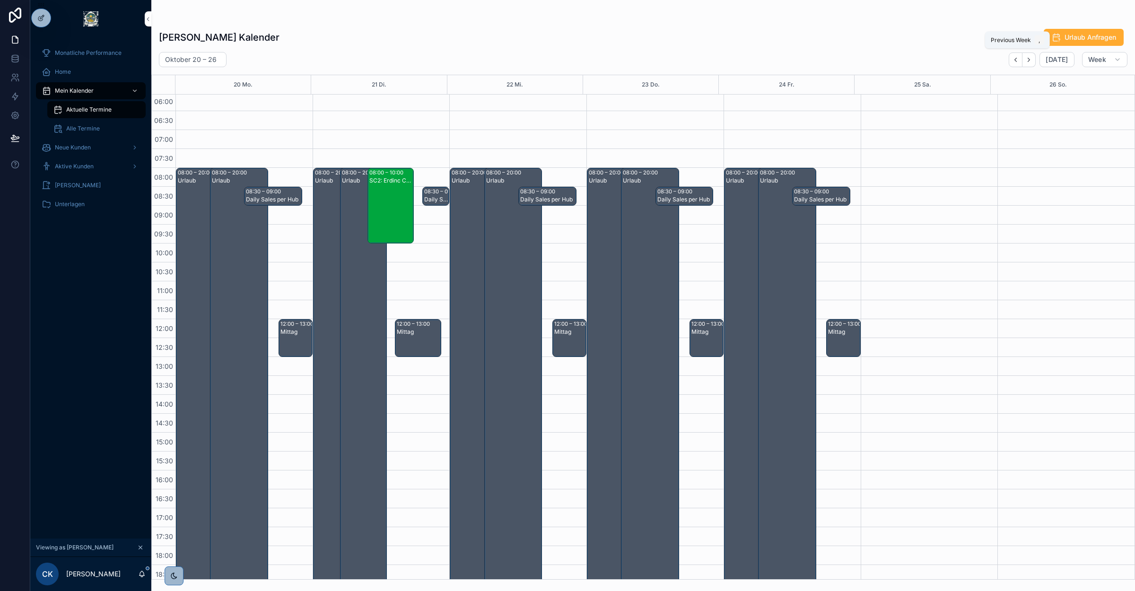
click at [1016, 65] on button "Back" at bounding box center [1016, 59] width 14 height 15
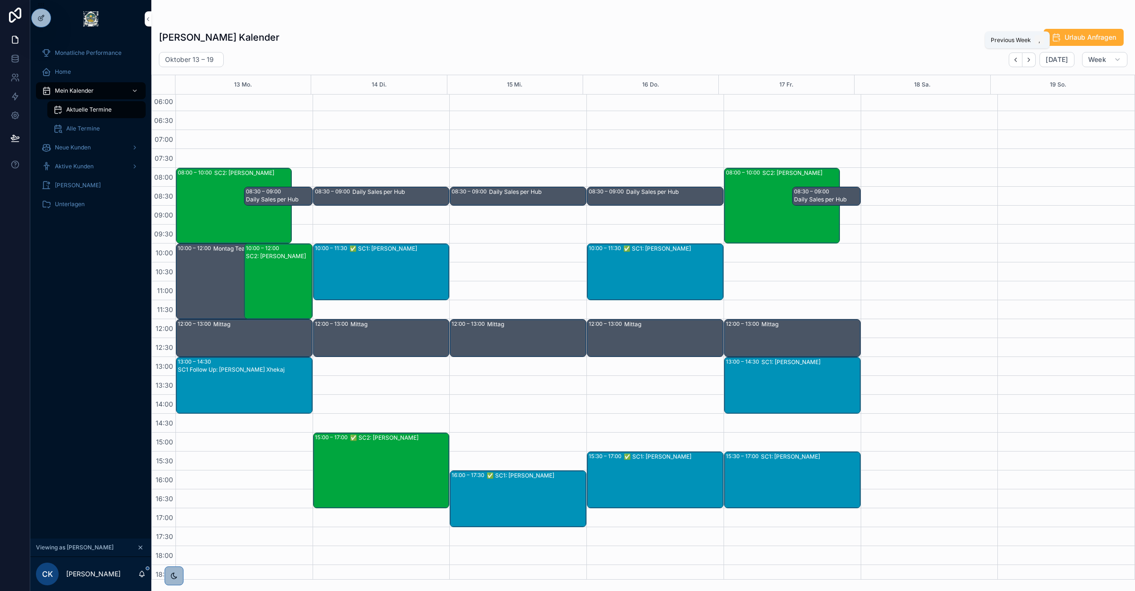
click at [1013, 60] on icon "Back" at bounding box center [1015, 59] width 7 height 7
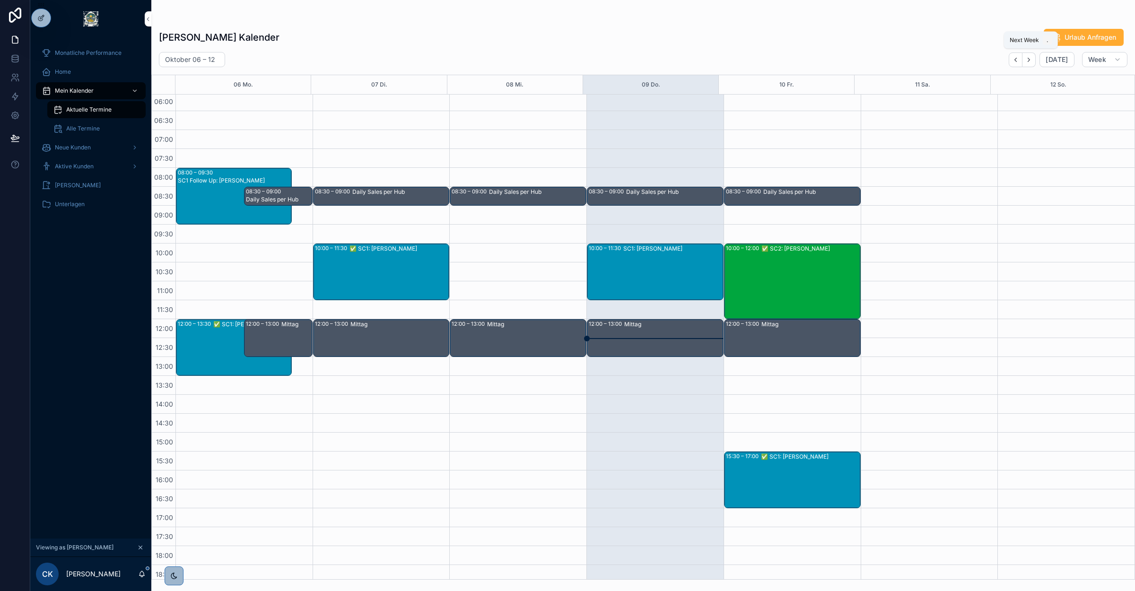
click at [1030, 60] on icon "Next" at bounding box center [1028, 59] width 7 height 7
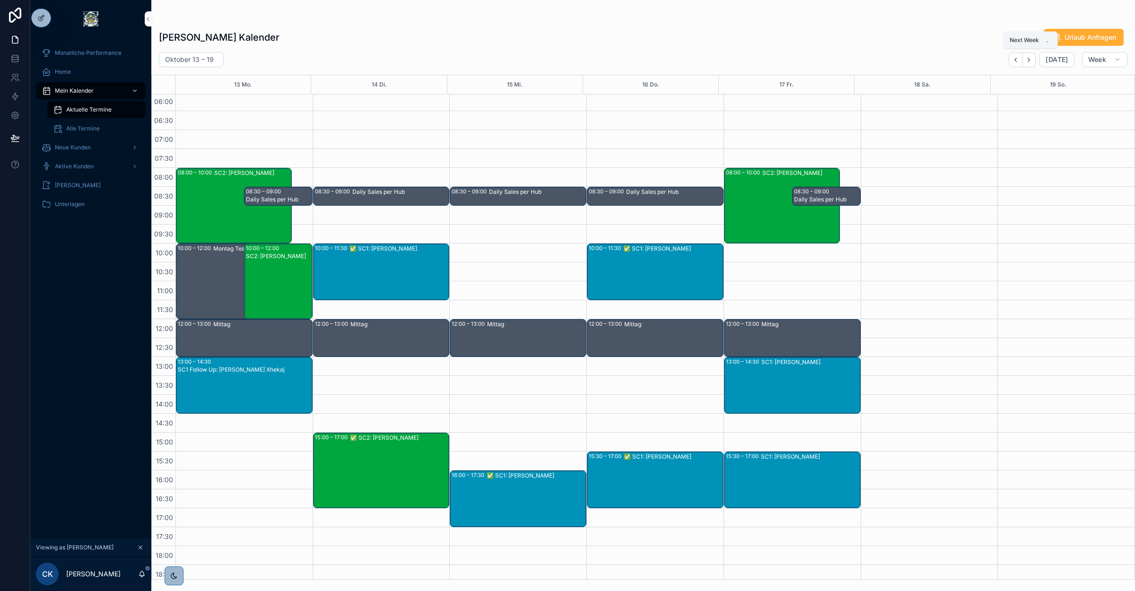
click at [1030, 60] on icon "Next" at bounding box center [1028, 59] width 7 height 7
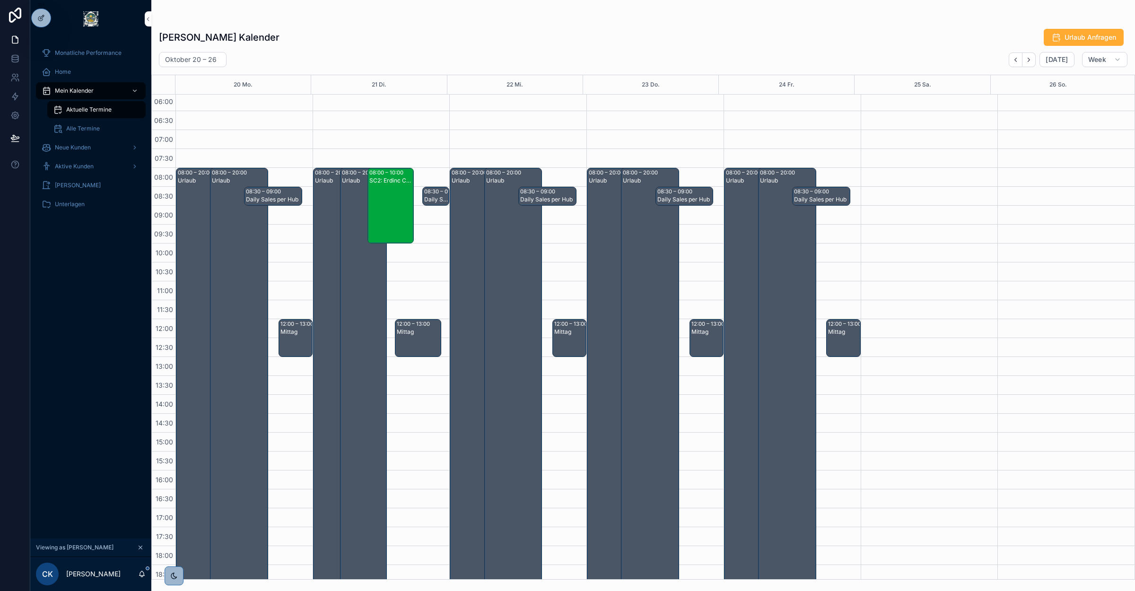
click at [381, 206] on div "SC2: Erdinc Cölükoglu" at bounding box center [391, 213] width 44 height 74
